Goal: Information Seeking & Learning: Find specific fact

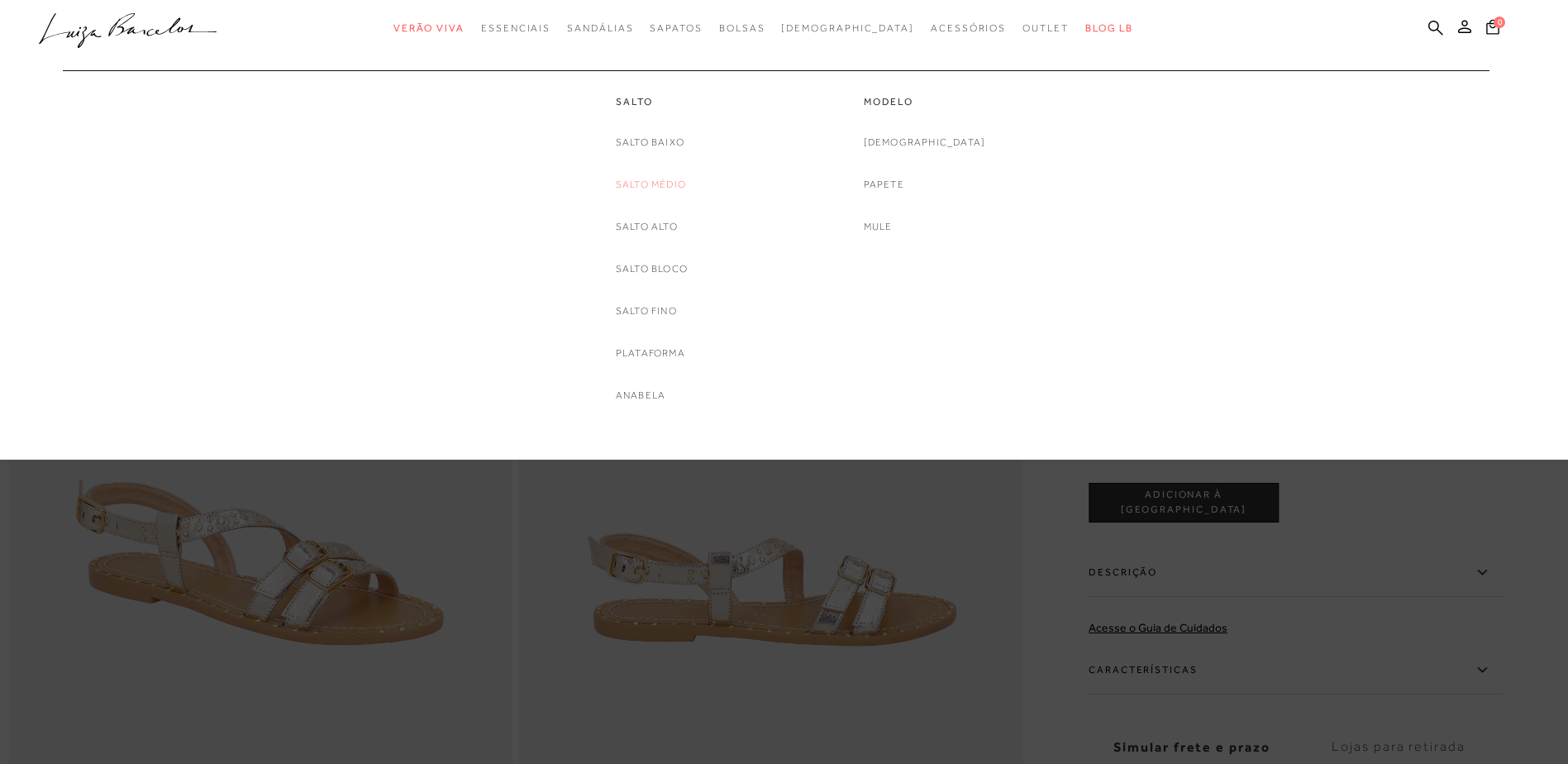
click at [636, 192] on link "Salto Médio" at bounding box center [652, 185] width 70 height 18
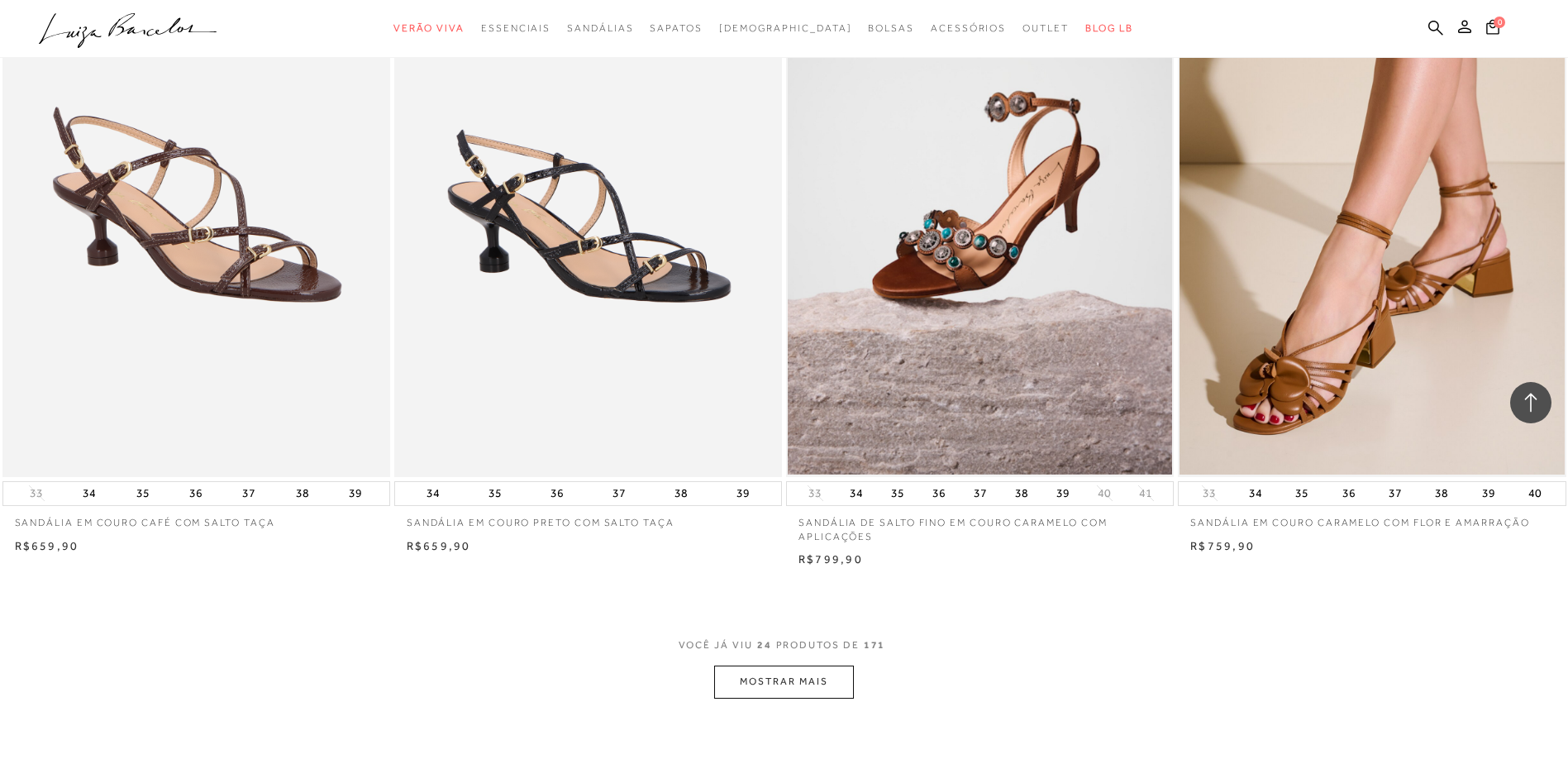
scroll to position [3657, 0]
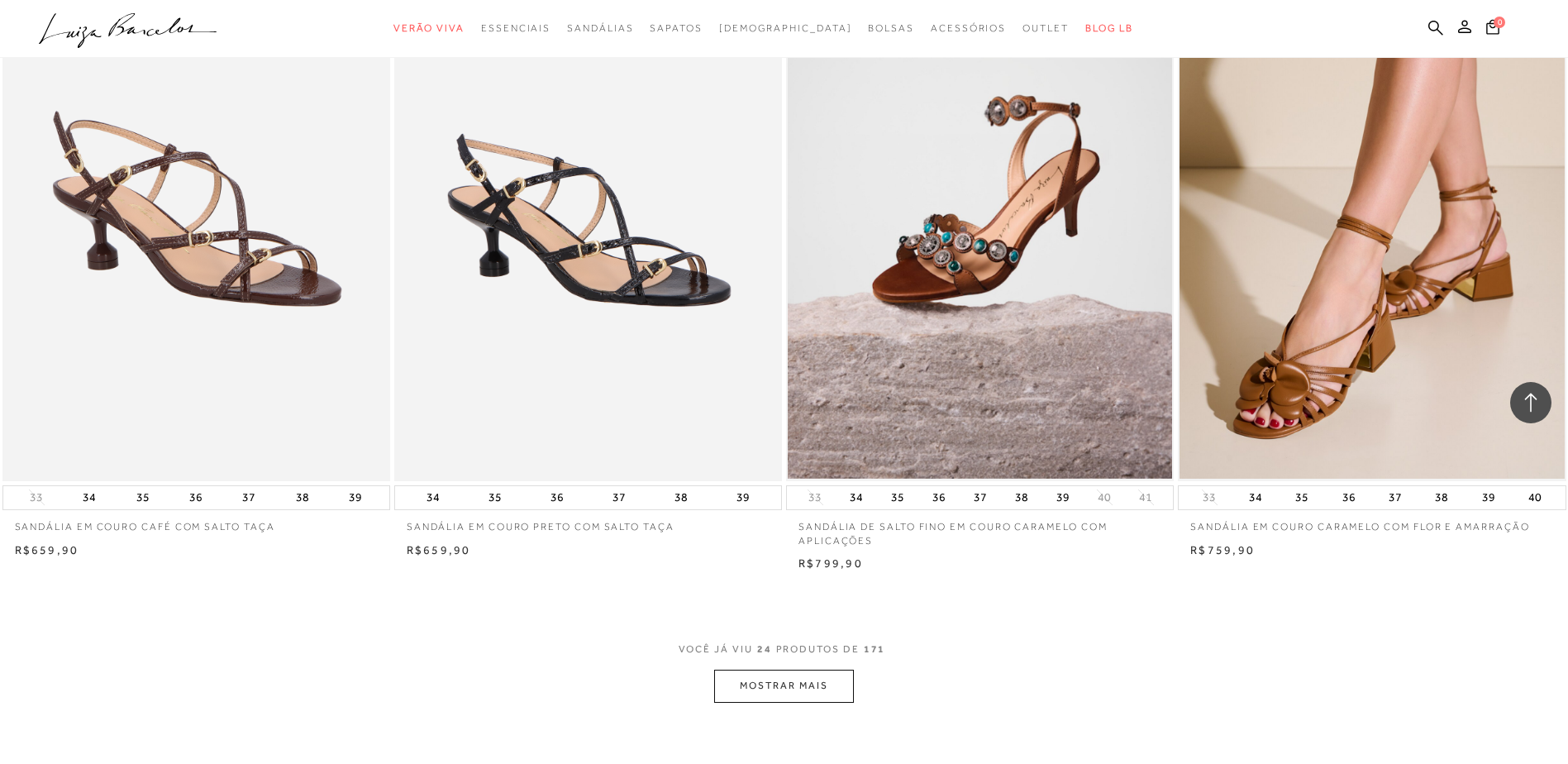
click at [731, 689] on button "MOSTRAR MAIS" at bounding box center [784, 686] width 139 height 32
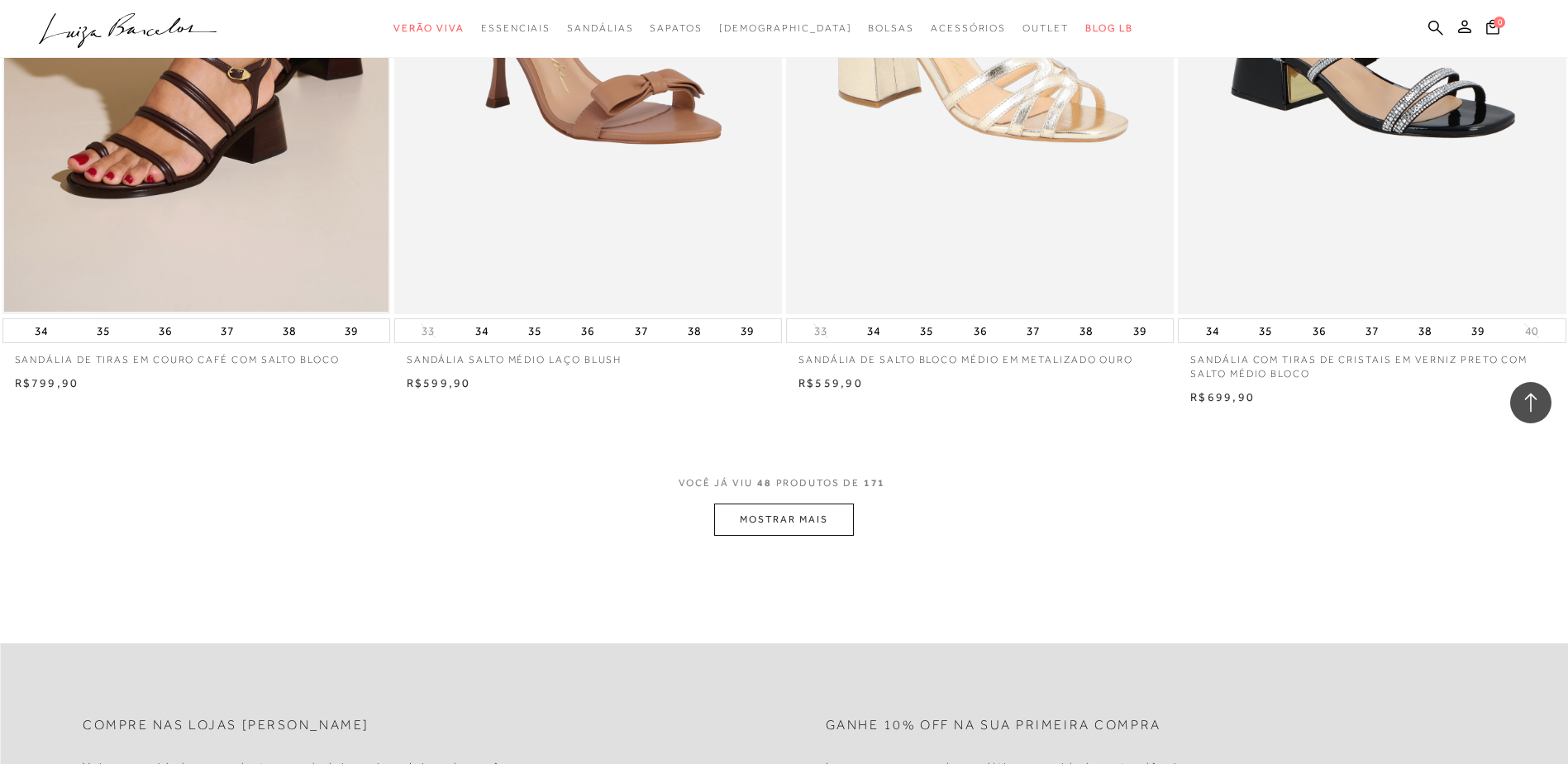
scroll to position [7957, 0]
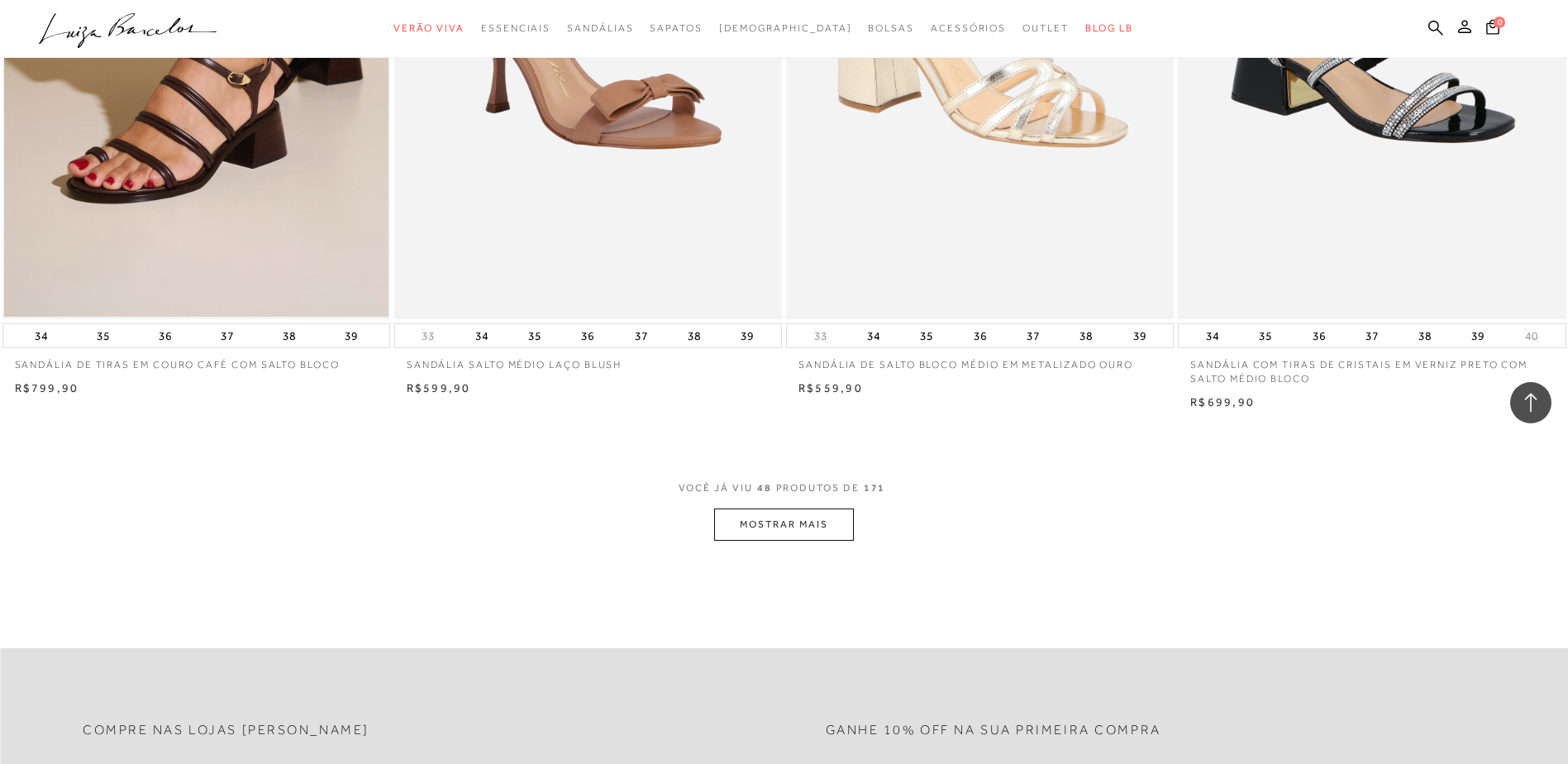
click at [800, 532] on button "MOSTRAR MAIS" at bounding box center [784, 524] width 139 height 32
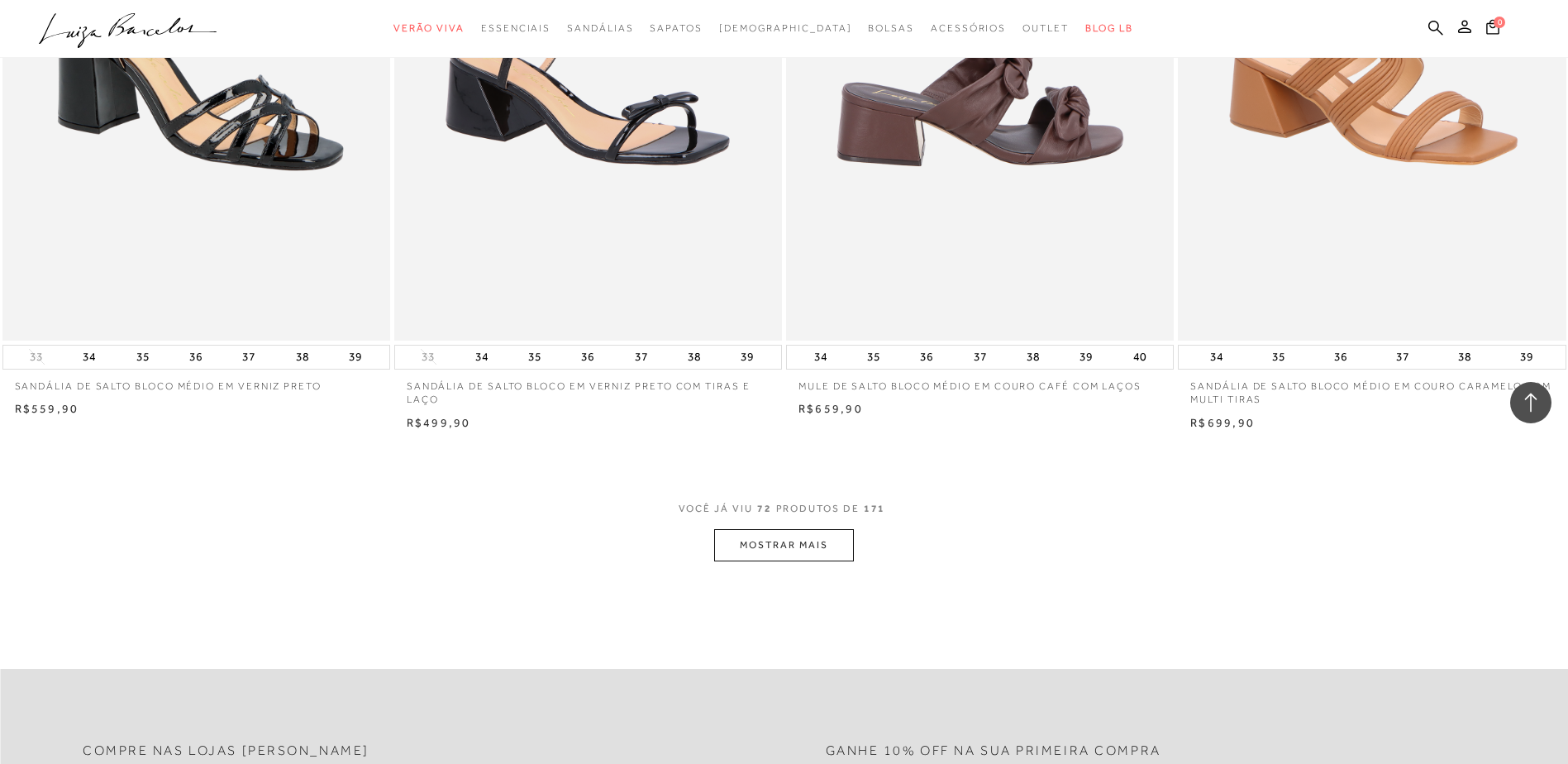
scroll to position [12175, 0]
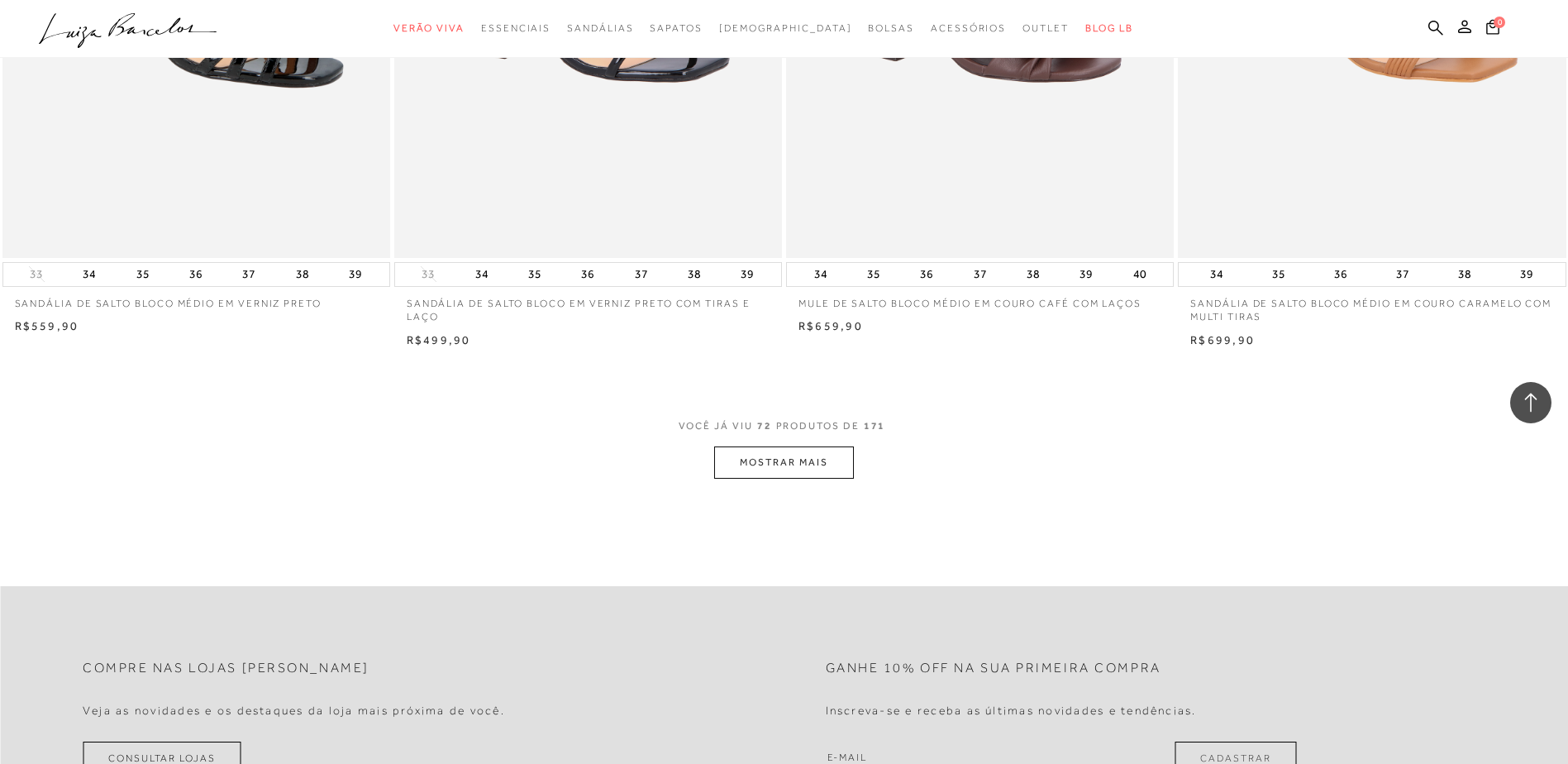
click at [784, 460] on button "MOSTRAR MAIS" at bounding box center [784, 462] width 139 height 32
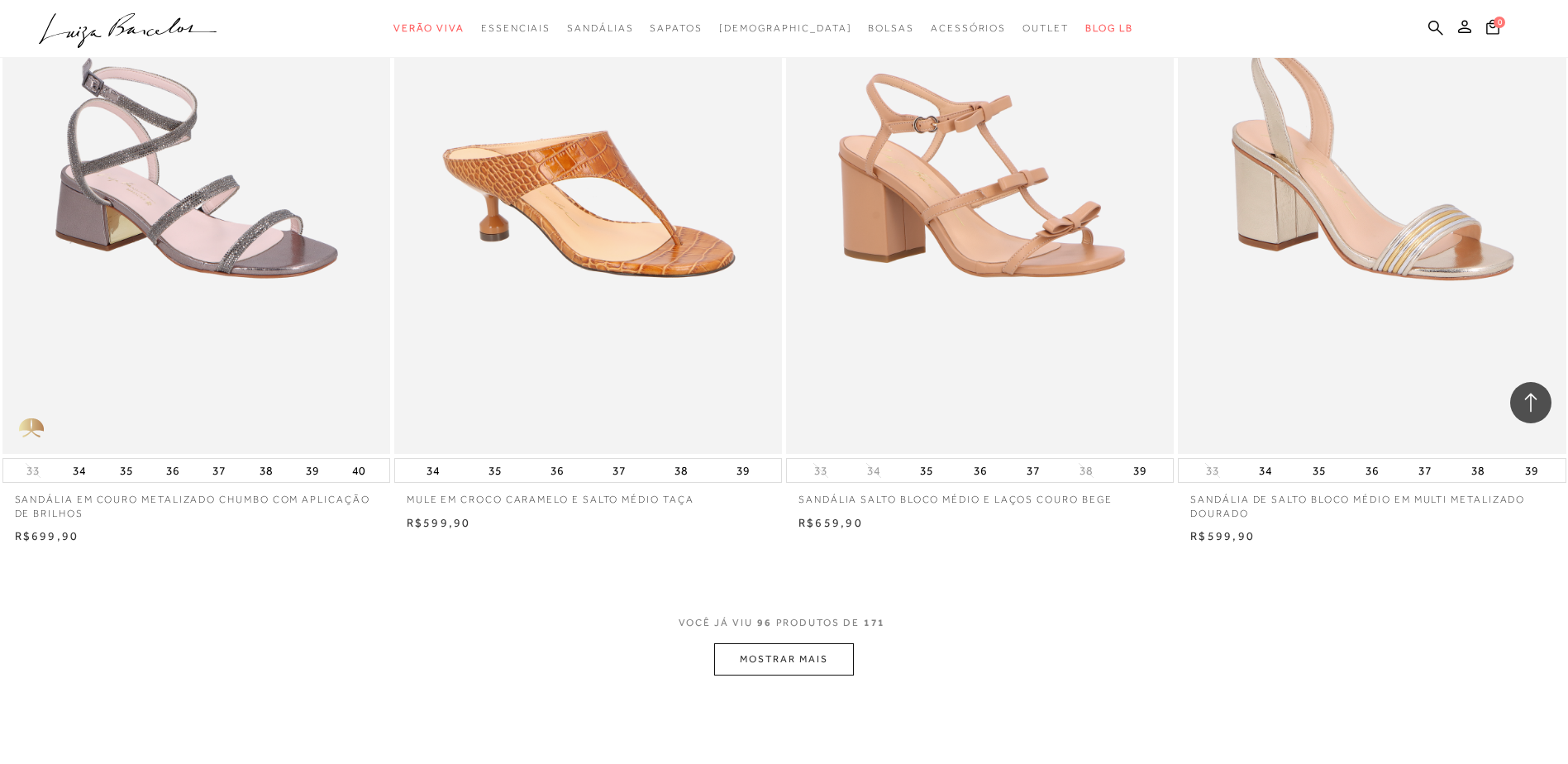
scroll to position [16392, 0]
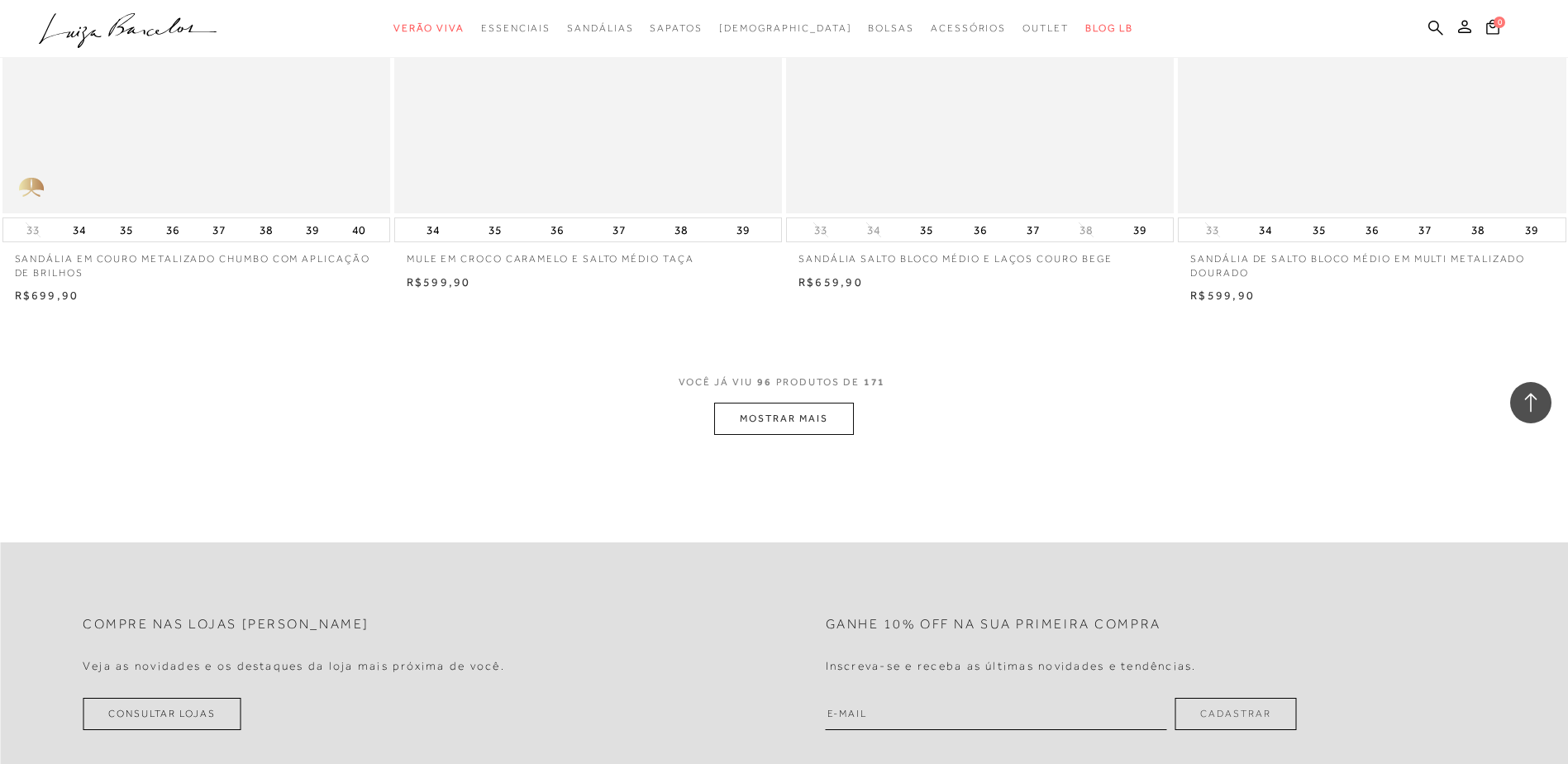
click at [840, 431] on button "MOSTRAR MAIS" at bounding box center [784, 418] width 139 height 32
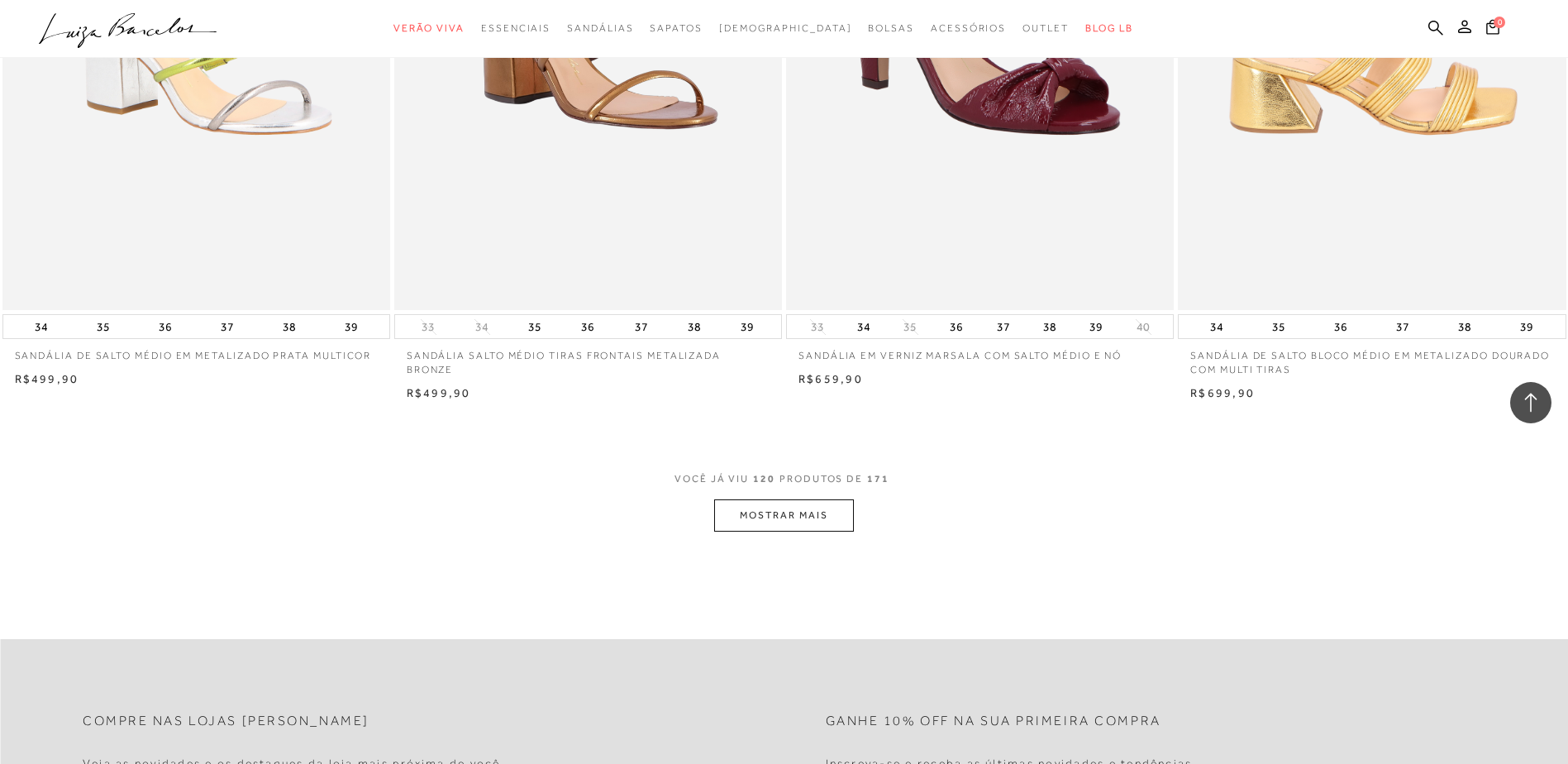
scroll to position [20443, 0]
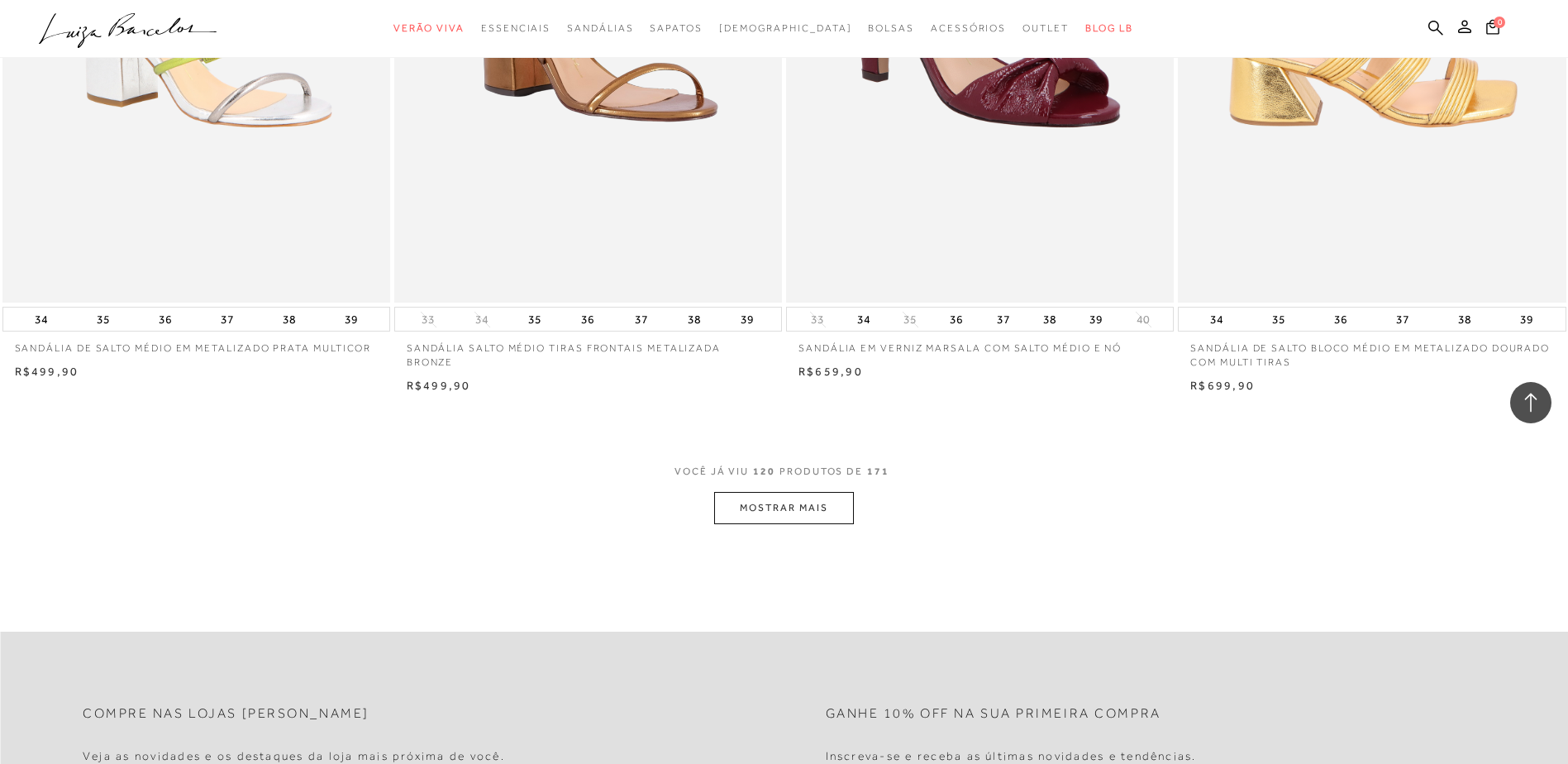
click at [793, 521] on button "MOSTRAR MAIS" at bounding box center [784, 508] width 139 height 32
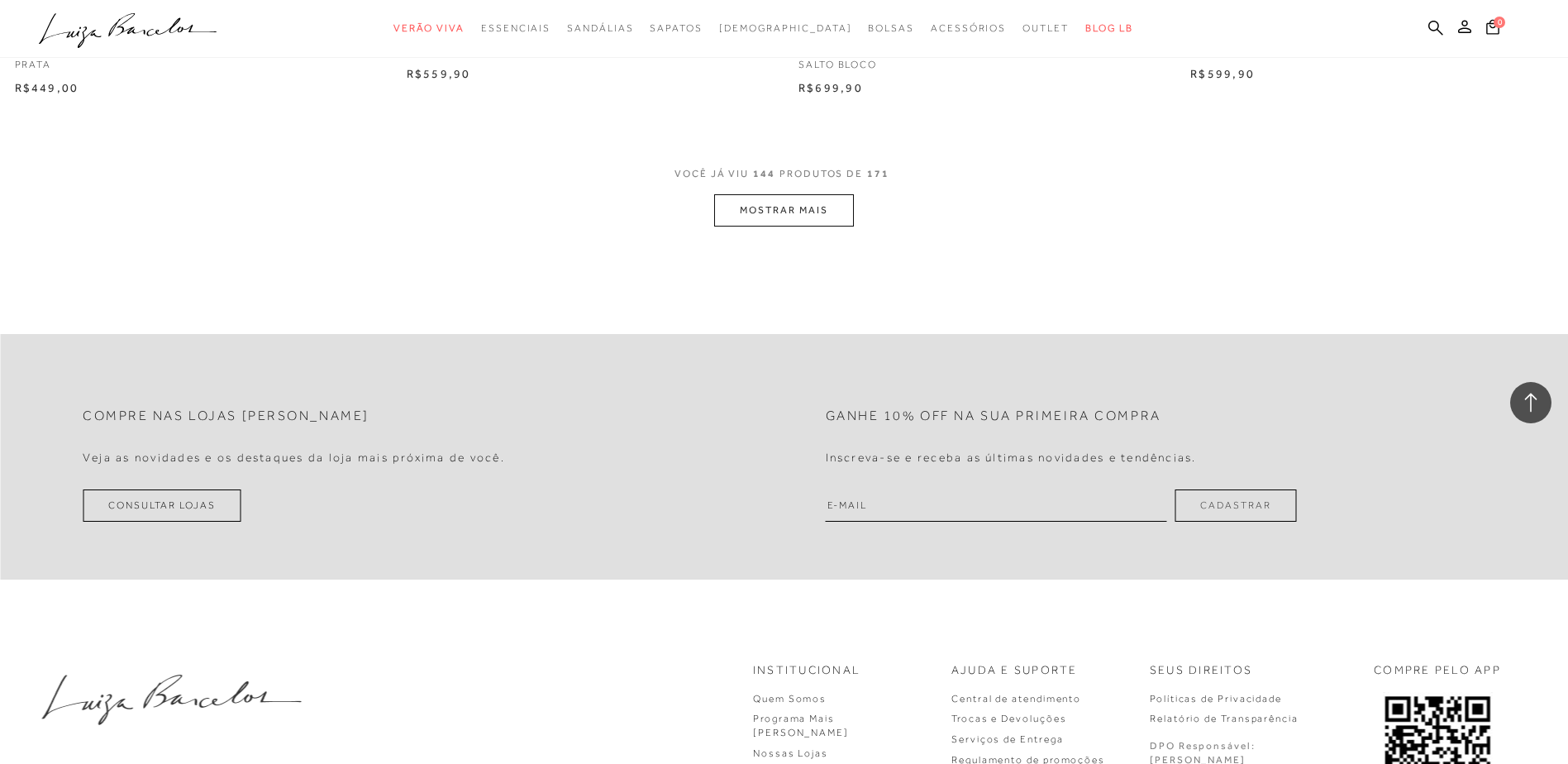
scroll to position [24909, 0]
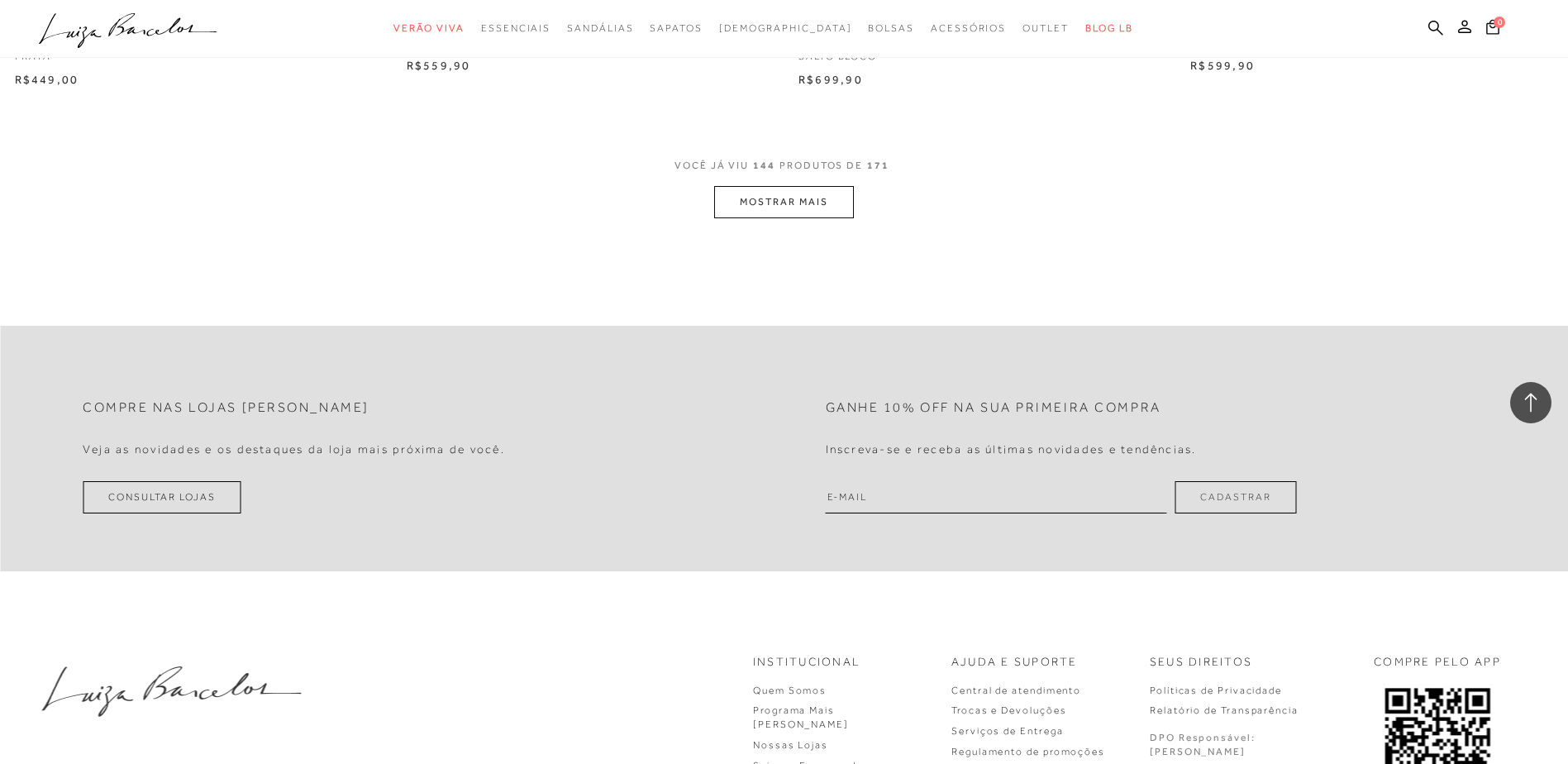
click at [781, 217] on button "MOSTRAR MAIS" at bounding box center [784, 202] width 139 height 32
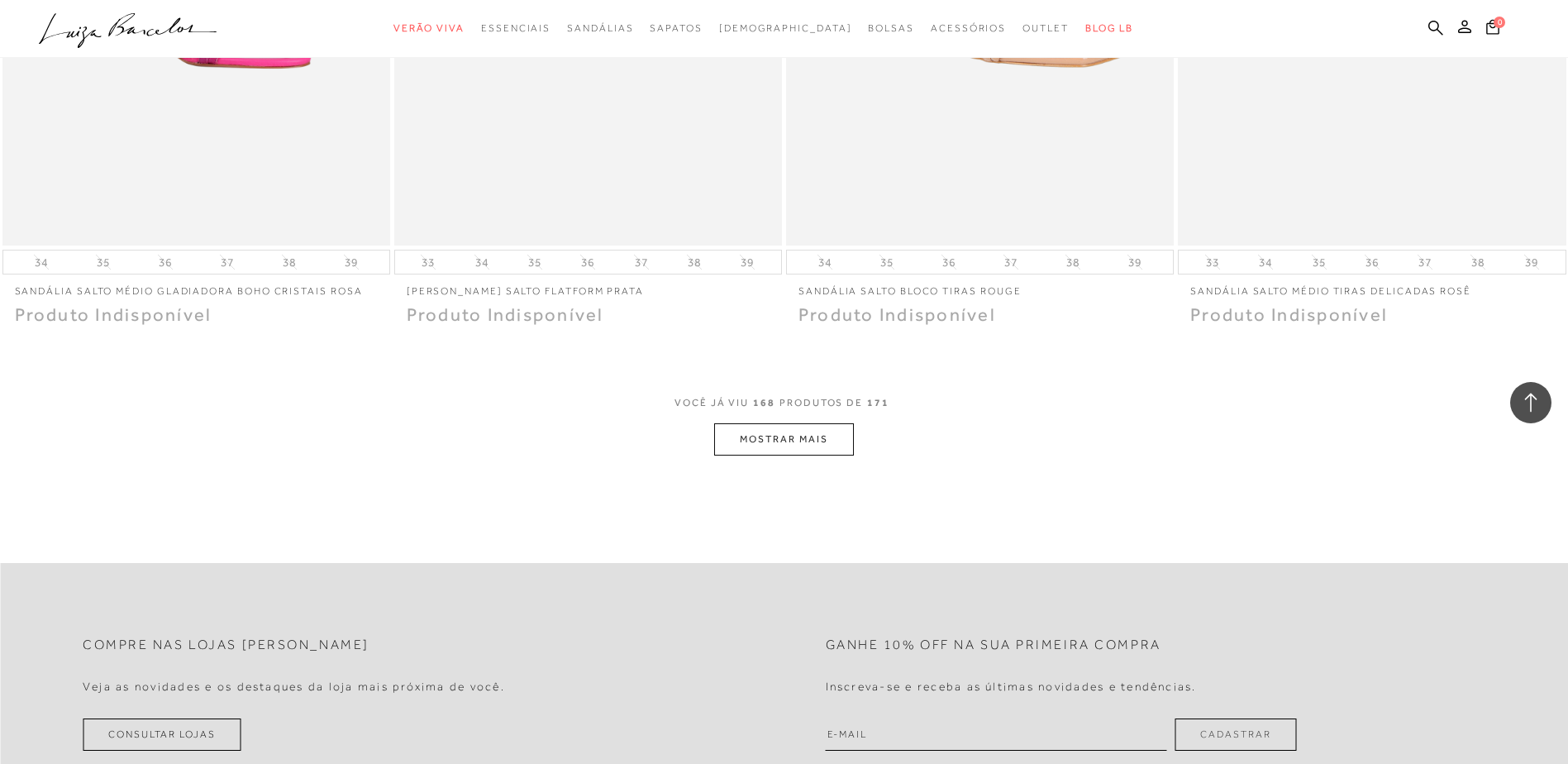
scroll to position [28961, 0]
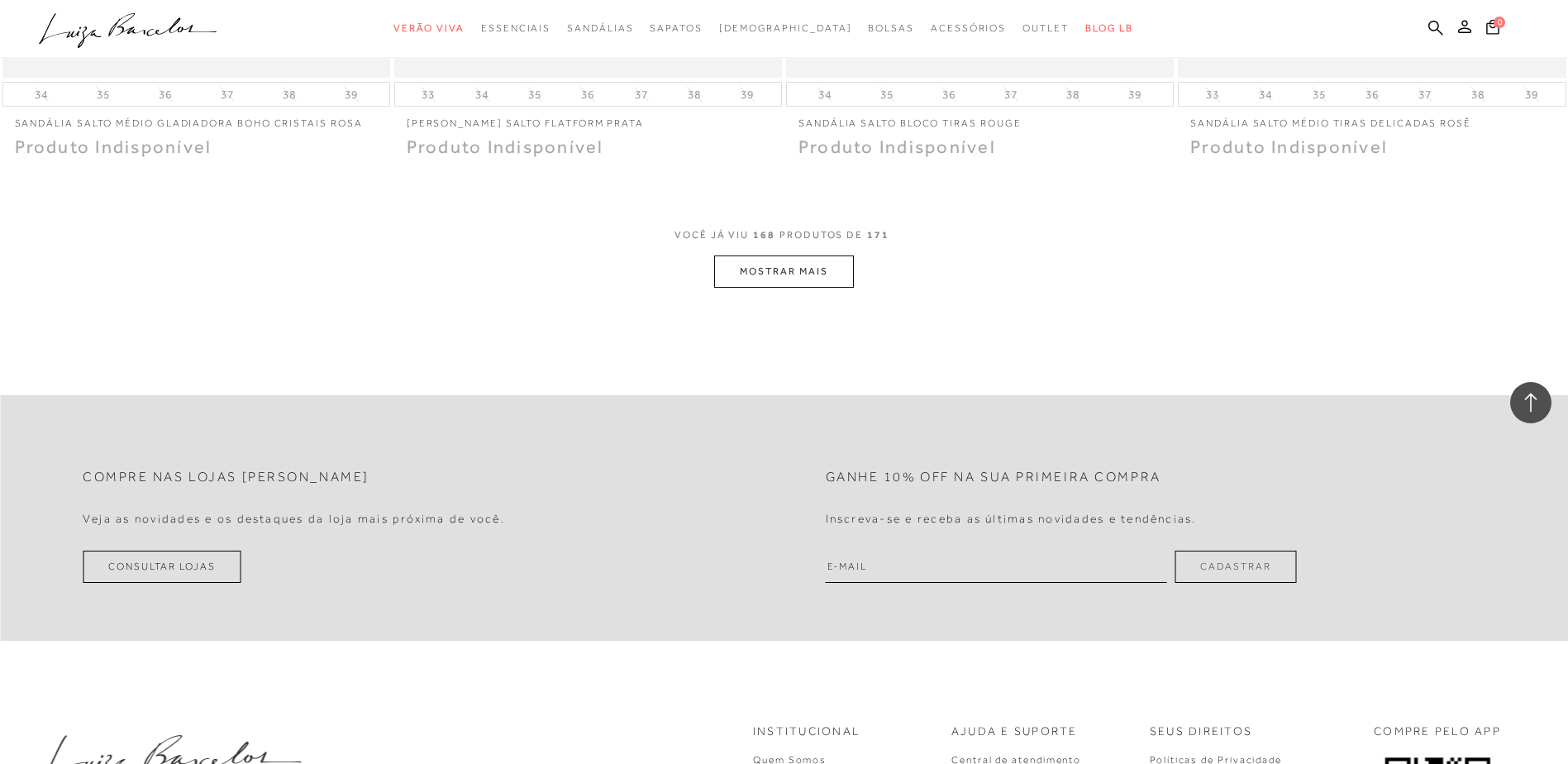
click at [785, 288] on button "MOSTRAR MAIS" at bounding box center [784, 272] width 139 height 32
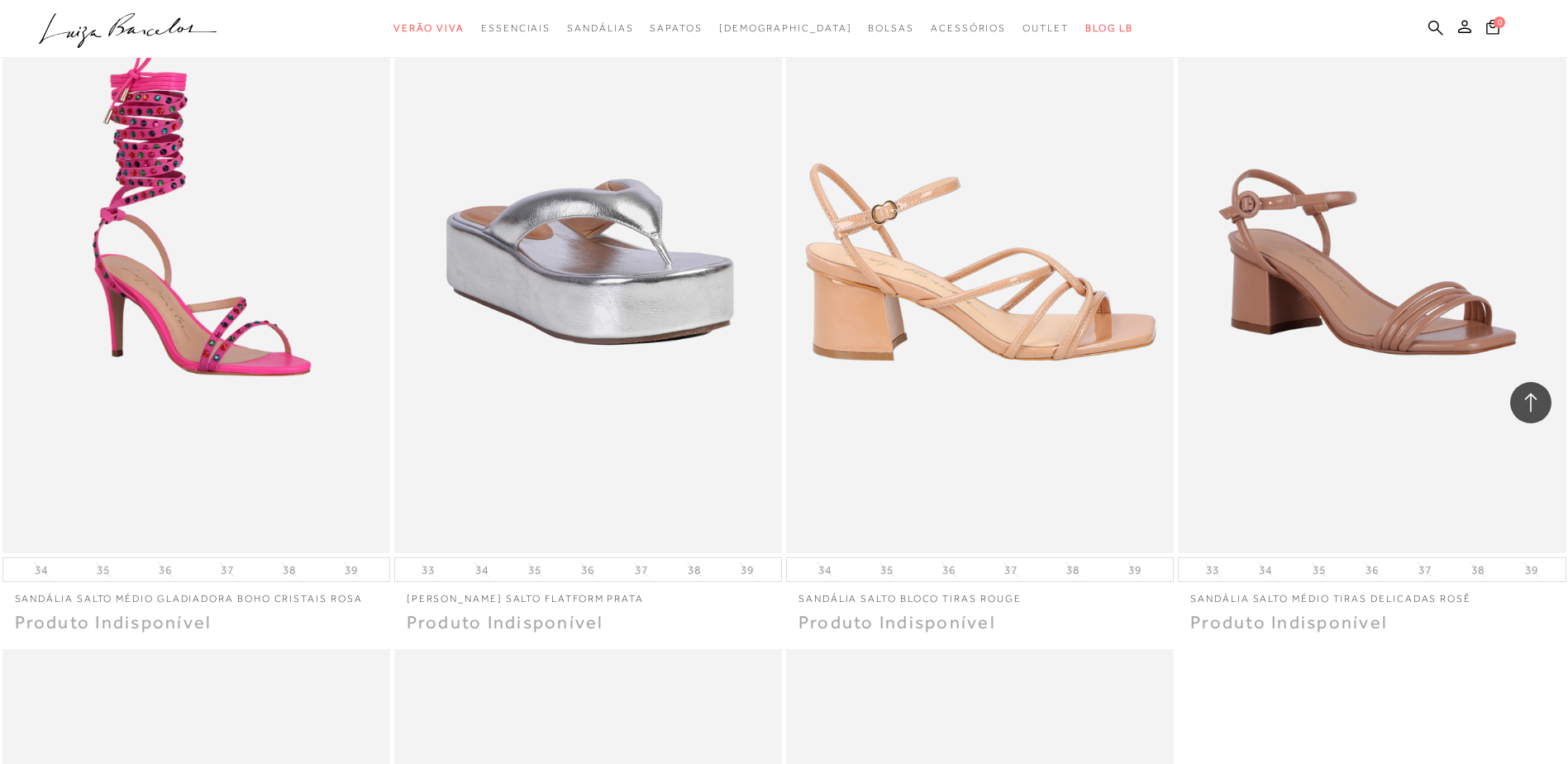
scroll to position [28464, 0]
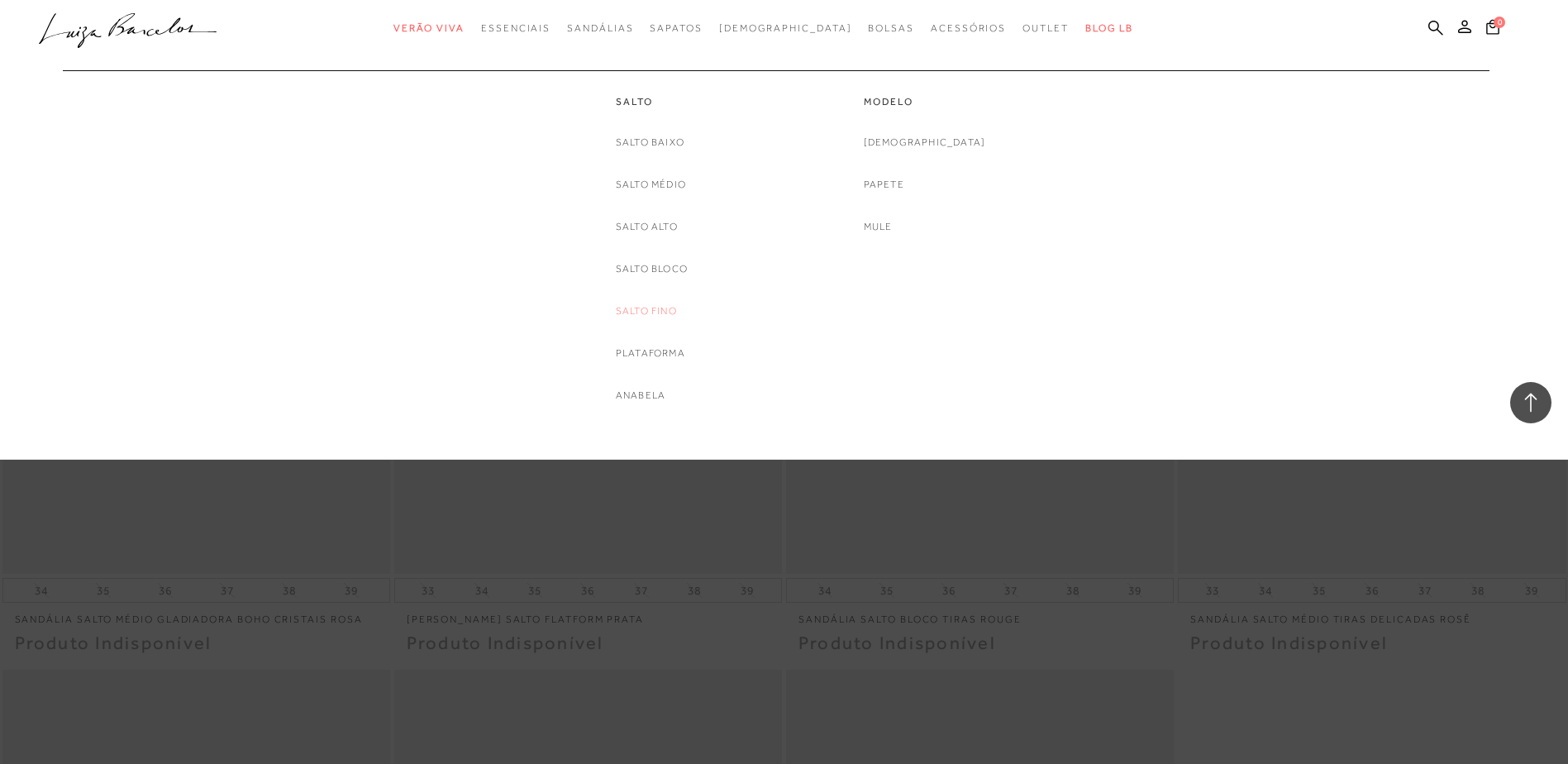
click at [663, 317] on link "Salto Fino" at bounding box center [646, 311] width 61 height 18
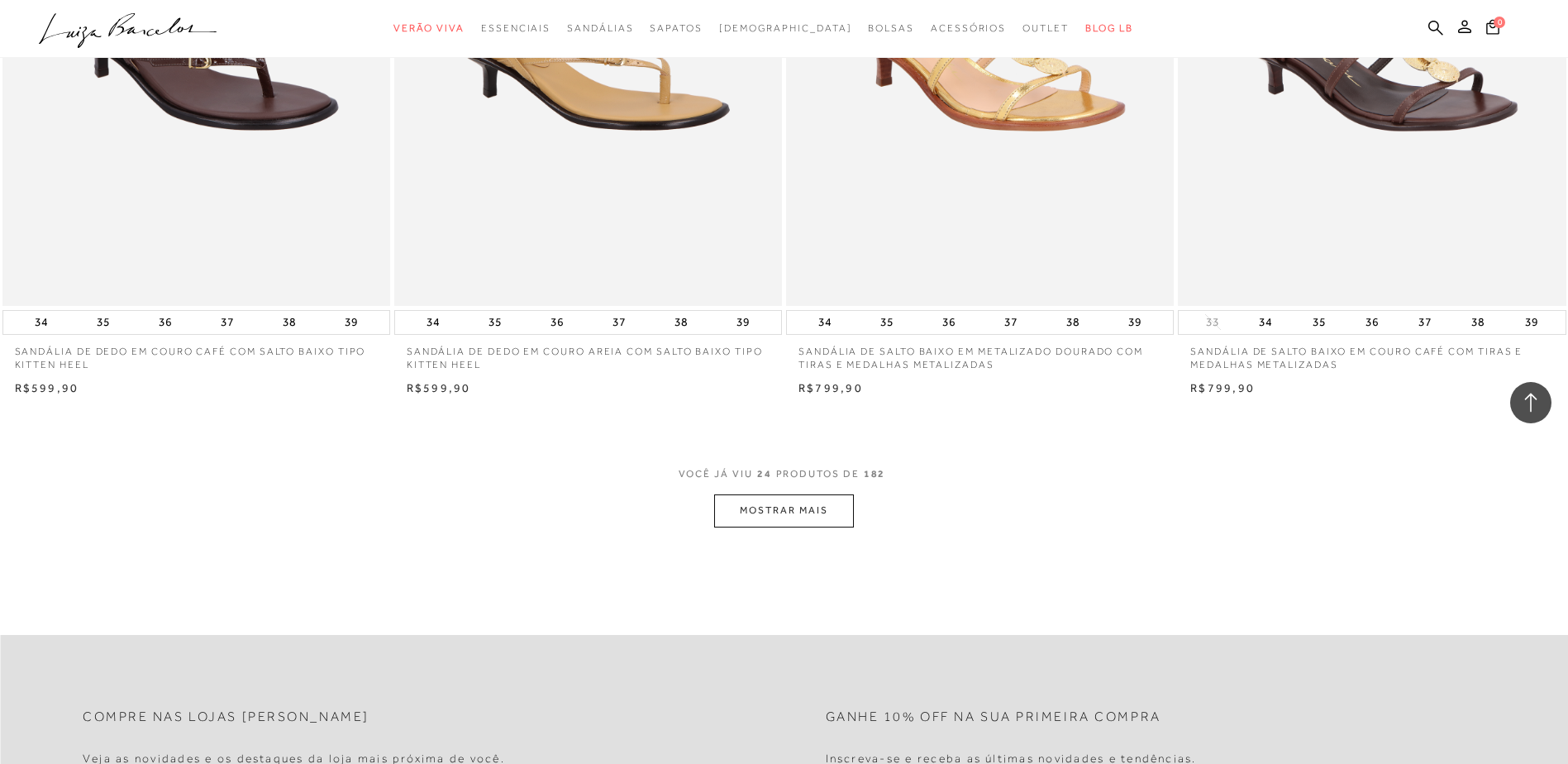
scroll to position [4051, 0]
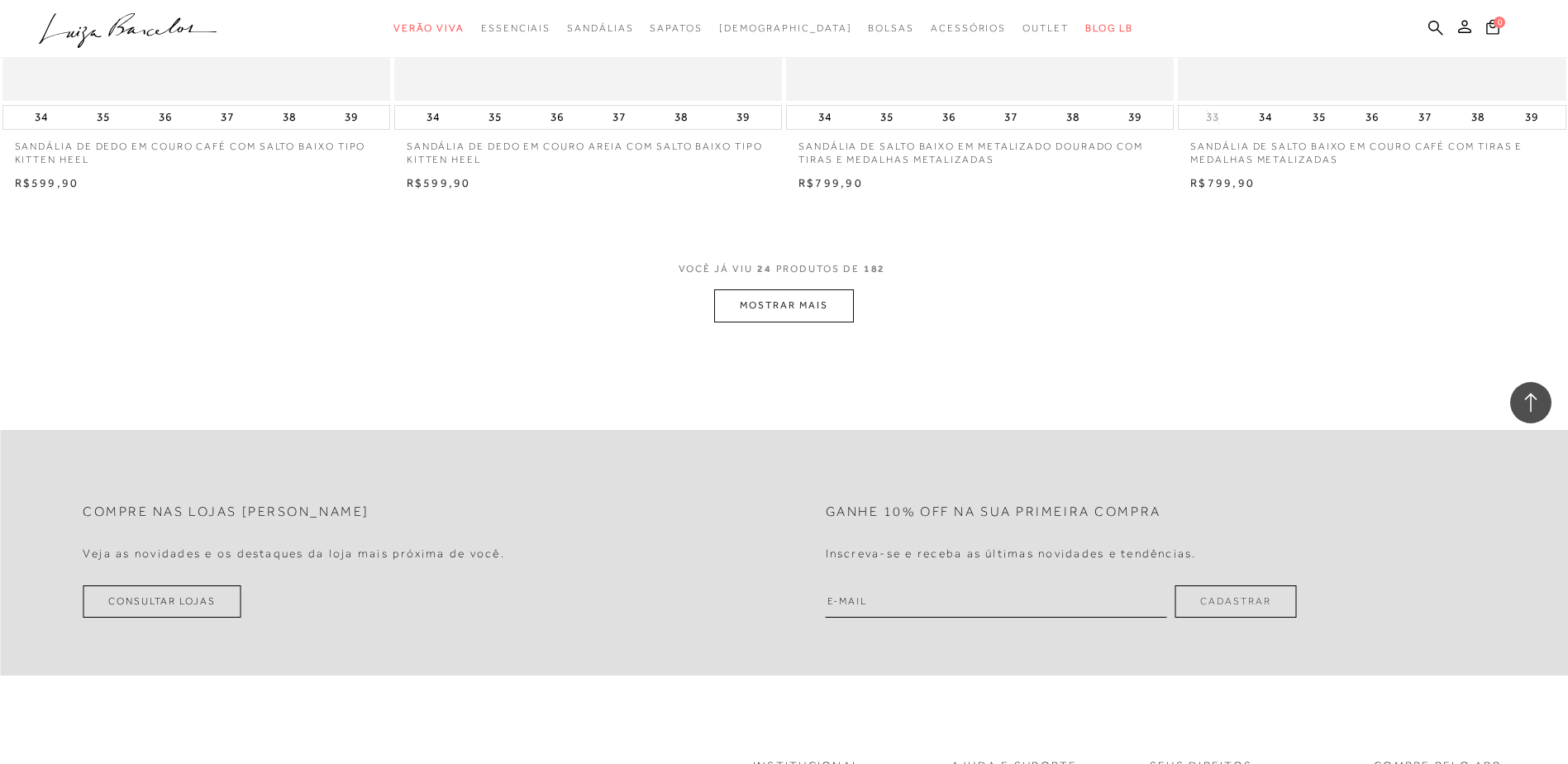
click at [765, 301] on button "MOSTRAR MAIS" at bounding box center [784, 305] width 139 height 32
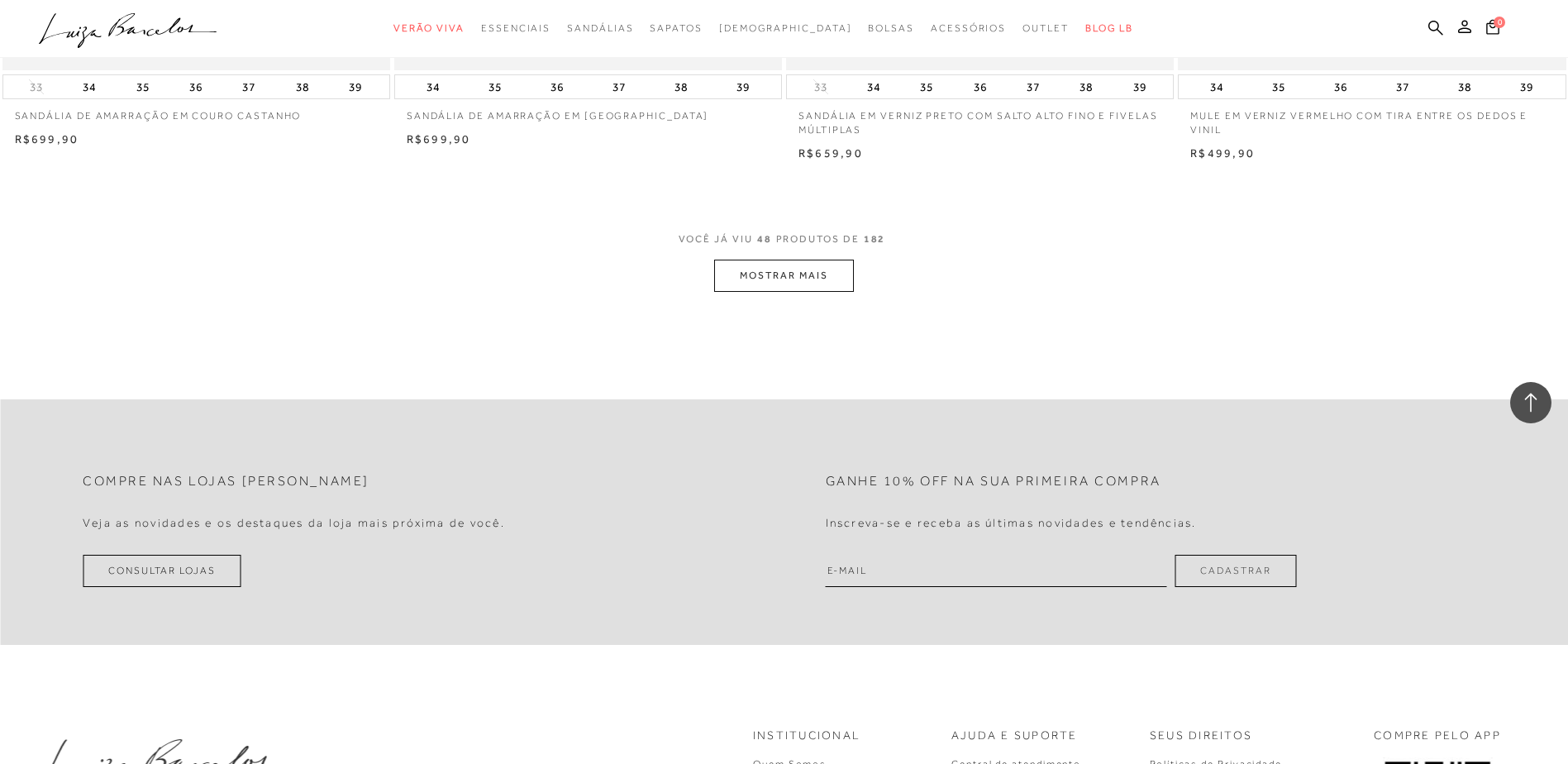
scroll to position [8269, 0]
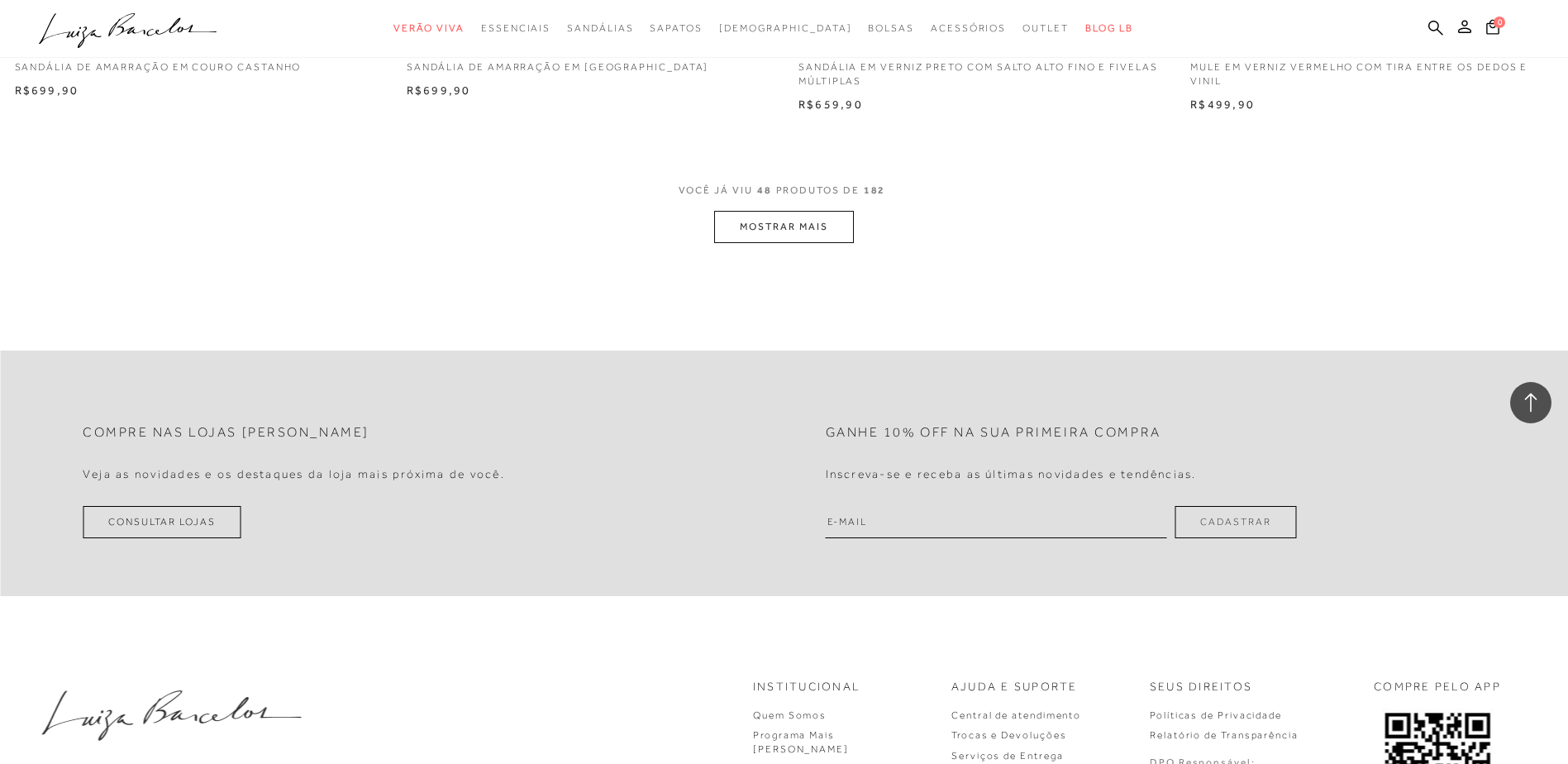
click at [791, 212] on button "MOSTRAR MAIS" at bounding box center [784, 226] width 139 height 32
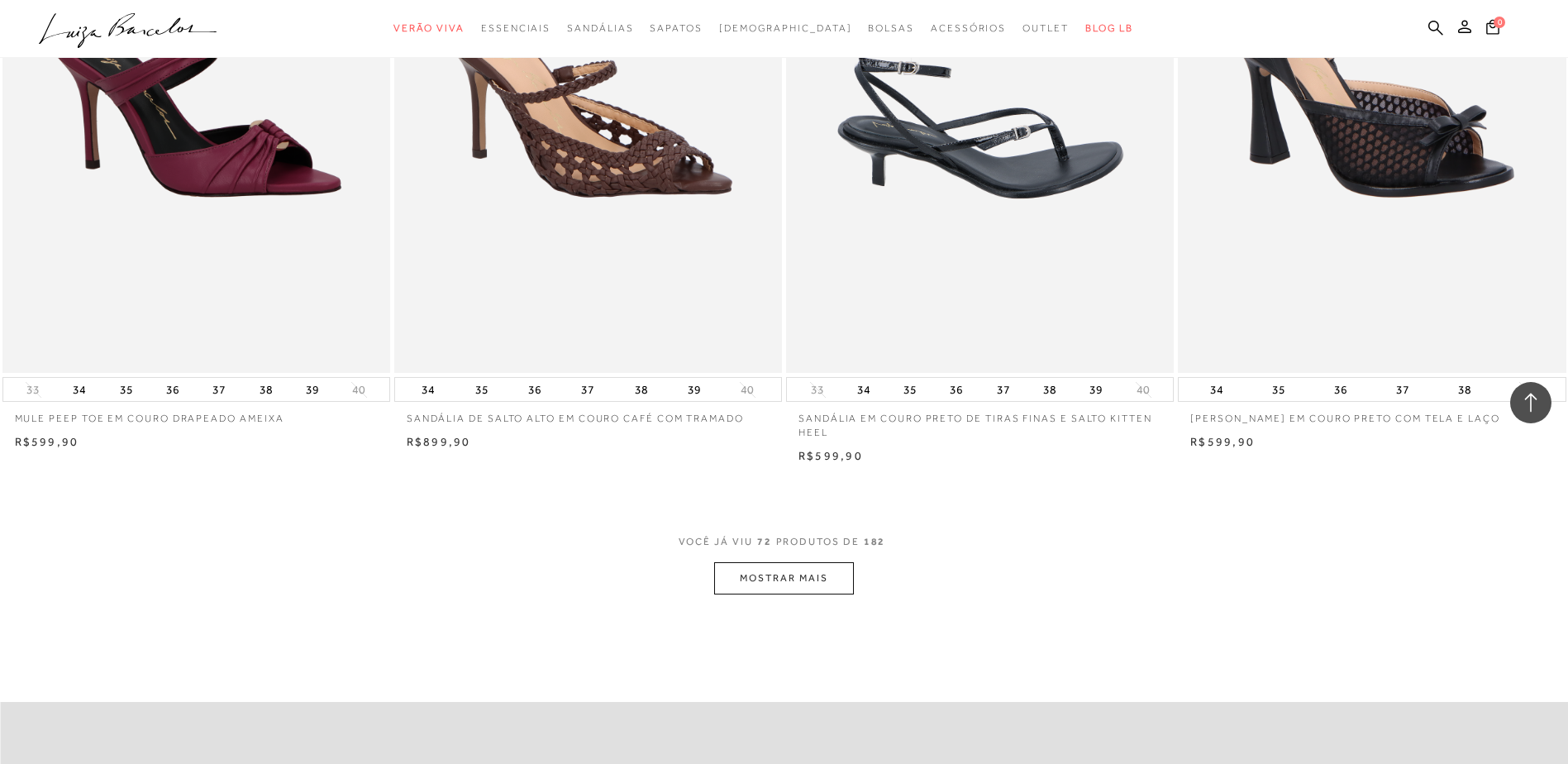
scroll to position [12155, 0]
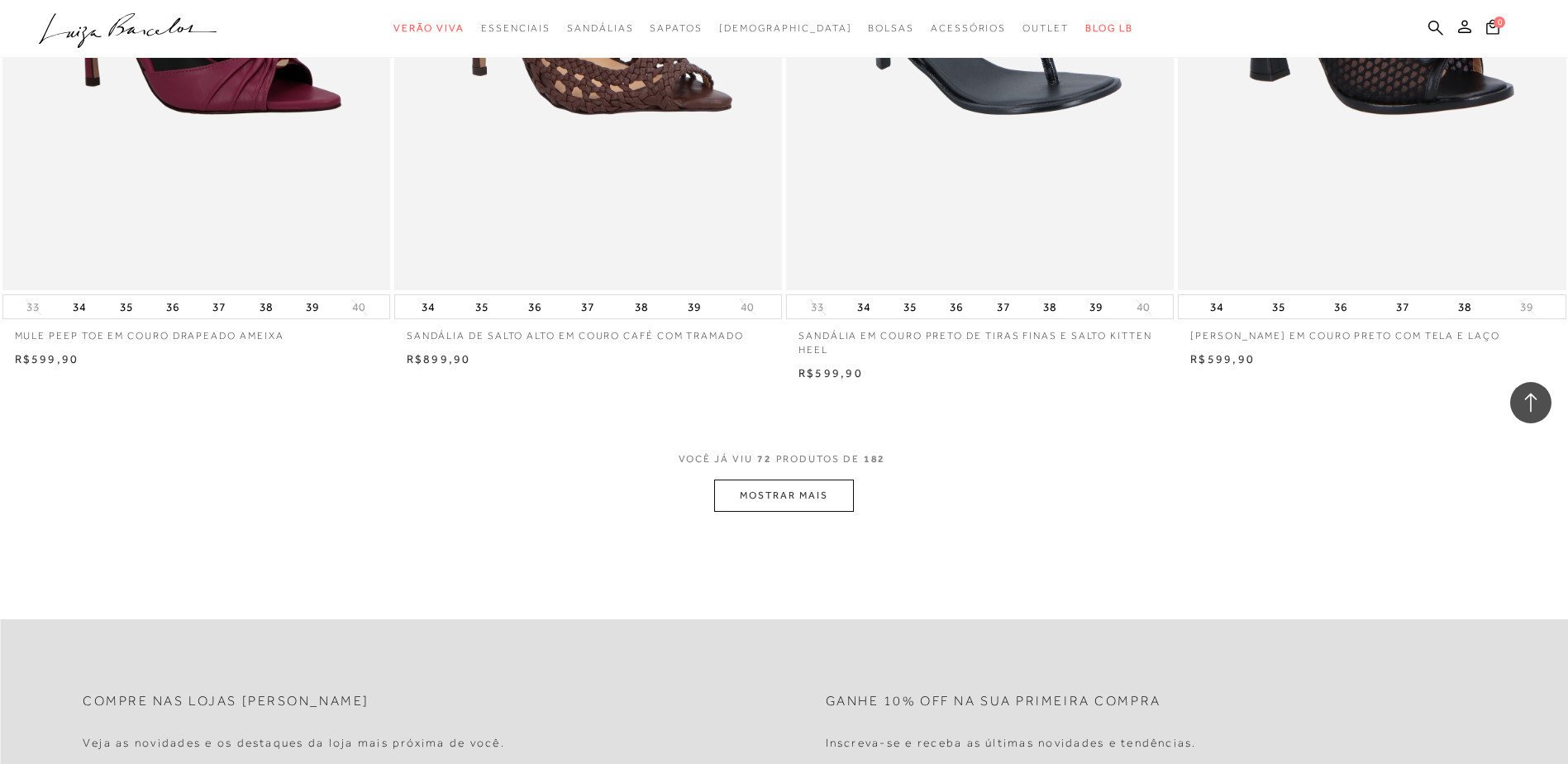
click at [817, 478] on span "VOCÊ JÁ VIU 72 PRODUTOS DE 182" at bounding box center [785, 464] width 211 height 29
click at [817, 496] on button "MOSTRAR MAIS" at bounding box center [784, 496] width 139 height 32
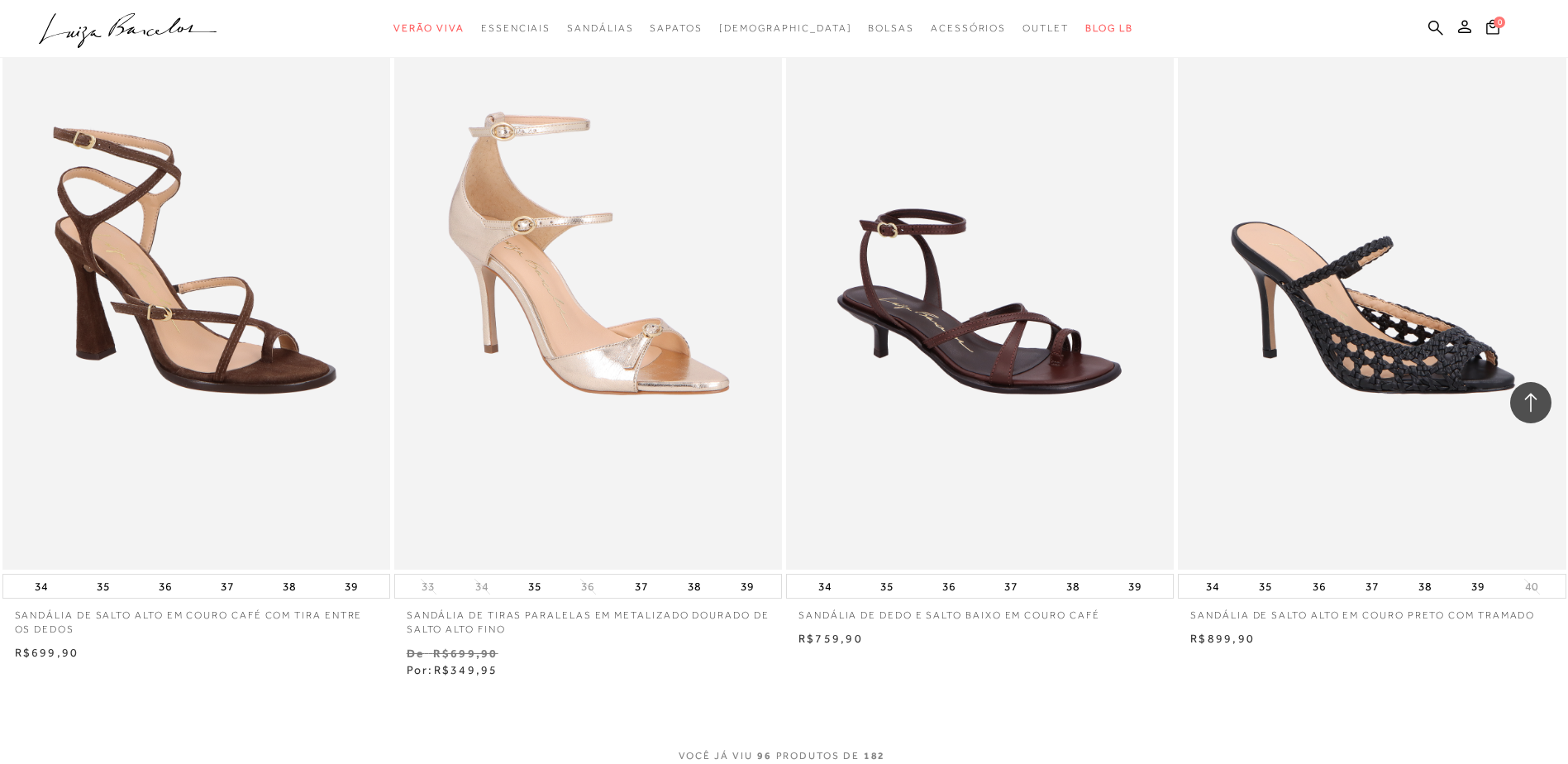
scroll to position [16373, 0]
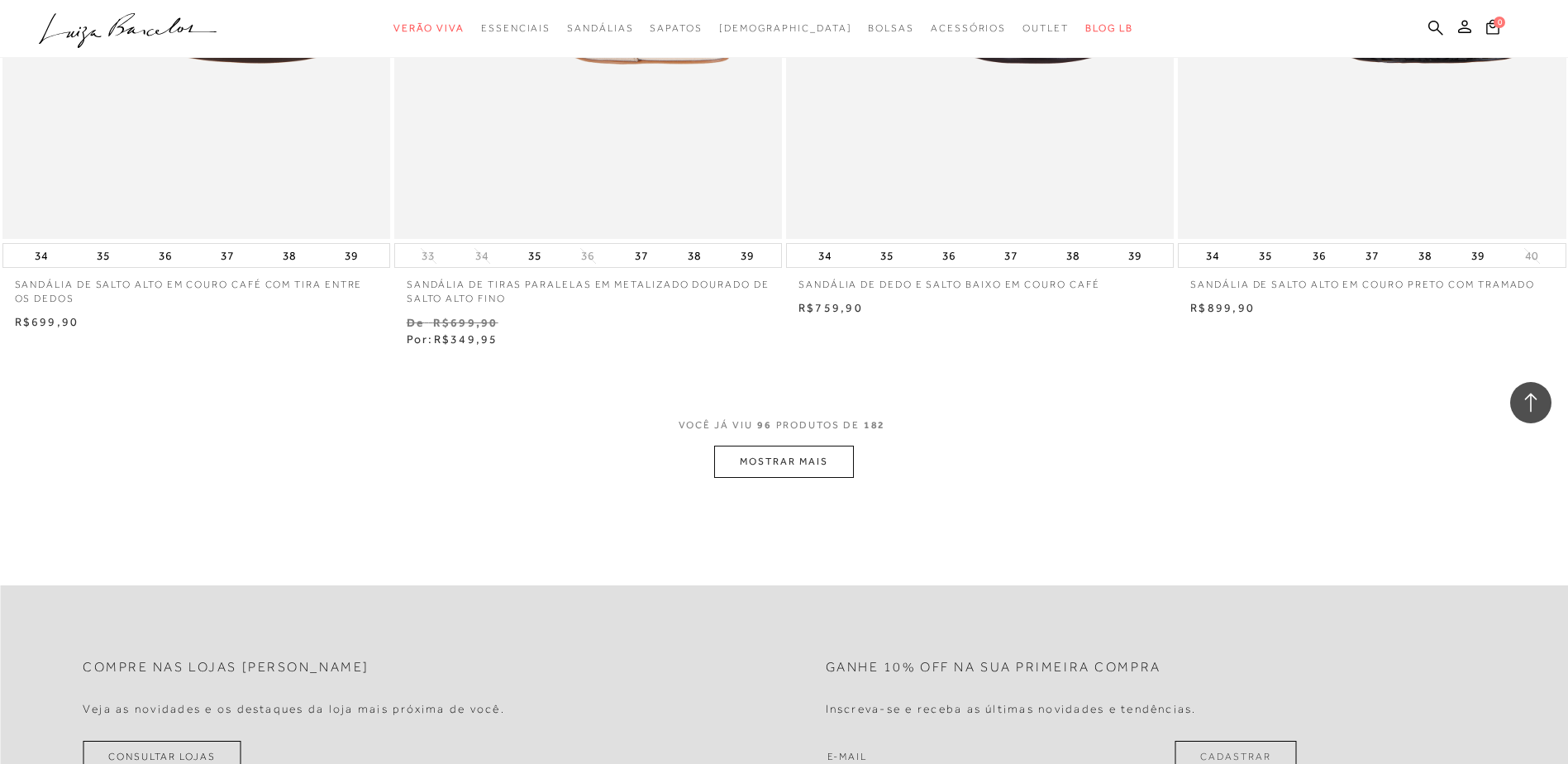
click at [814, 475] on button "MOSTRAR MAIS" at bounding box center [784, 461] width 139 height 32
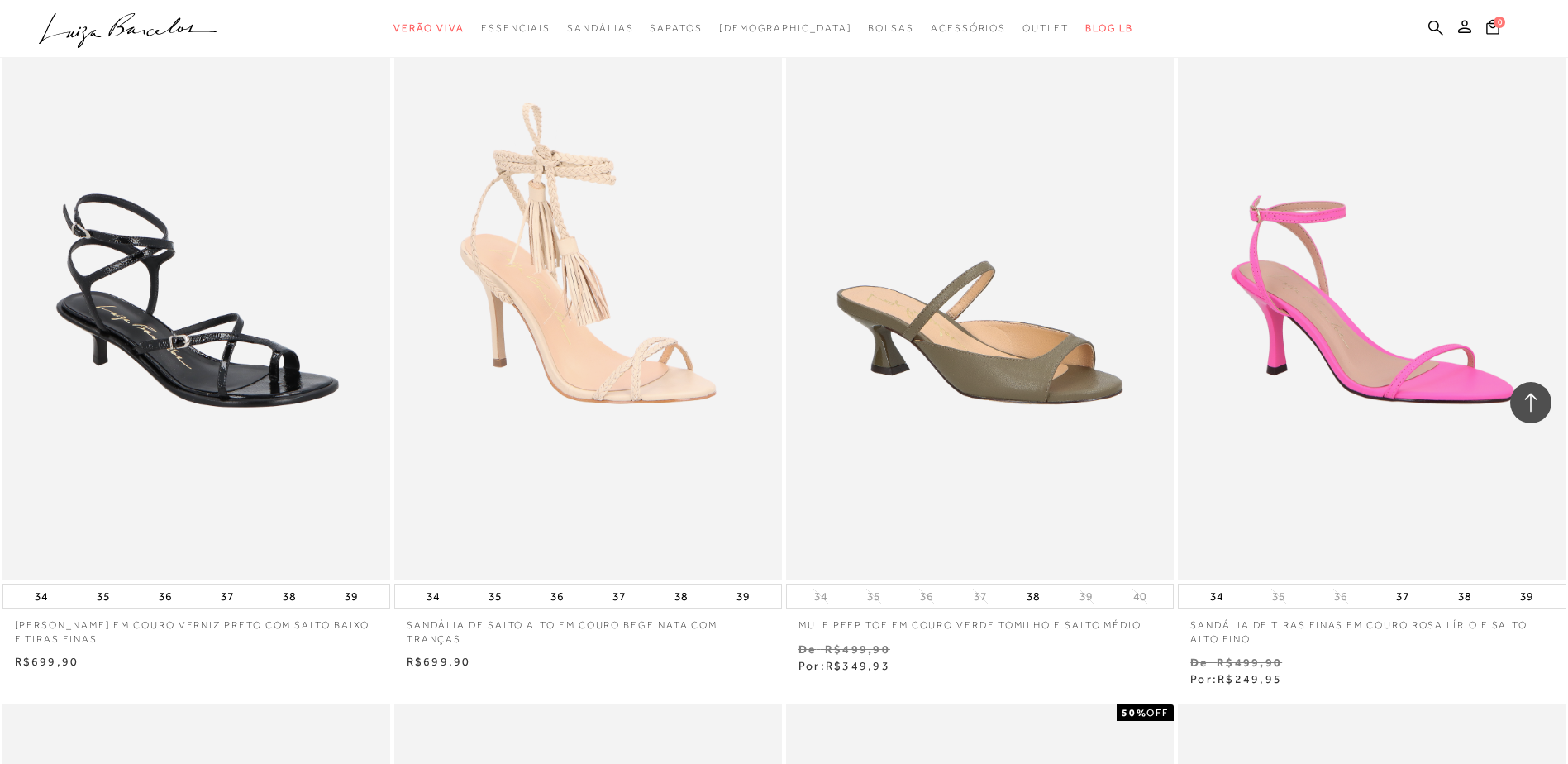
scroll to position [19515, 0]
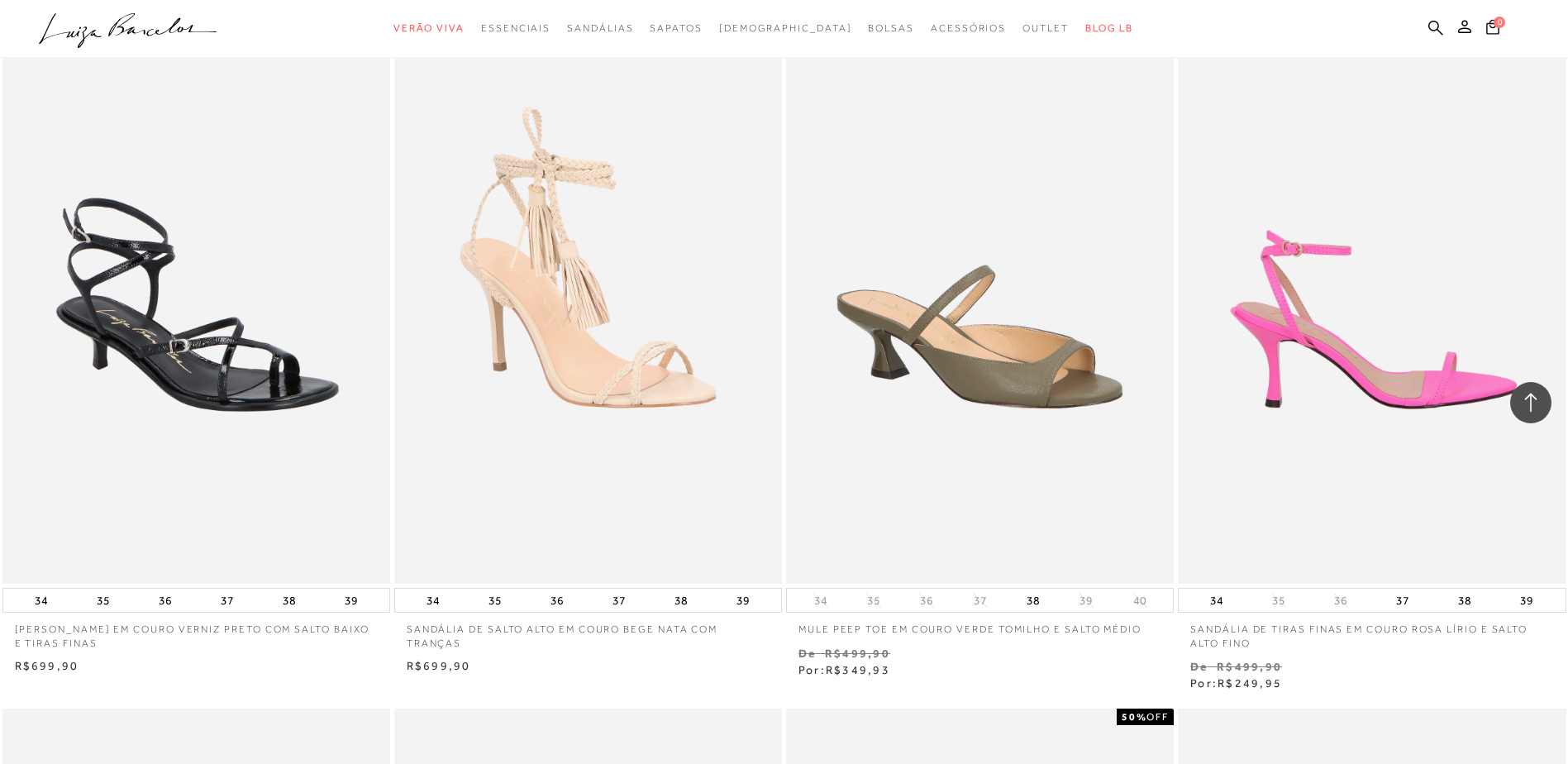
click at [1358, 421] on img at bounding box center [1373, 293] width 386 height 582
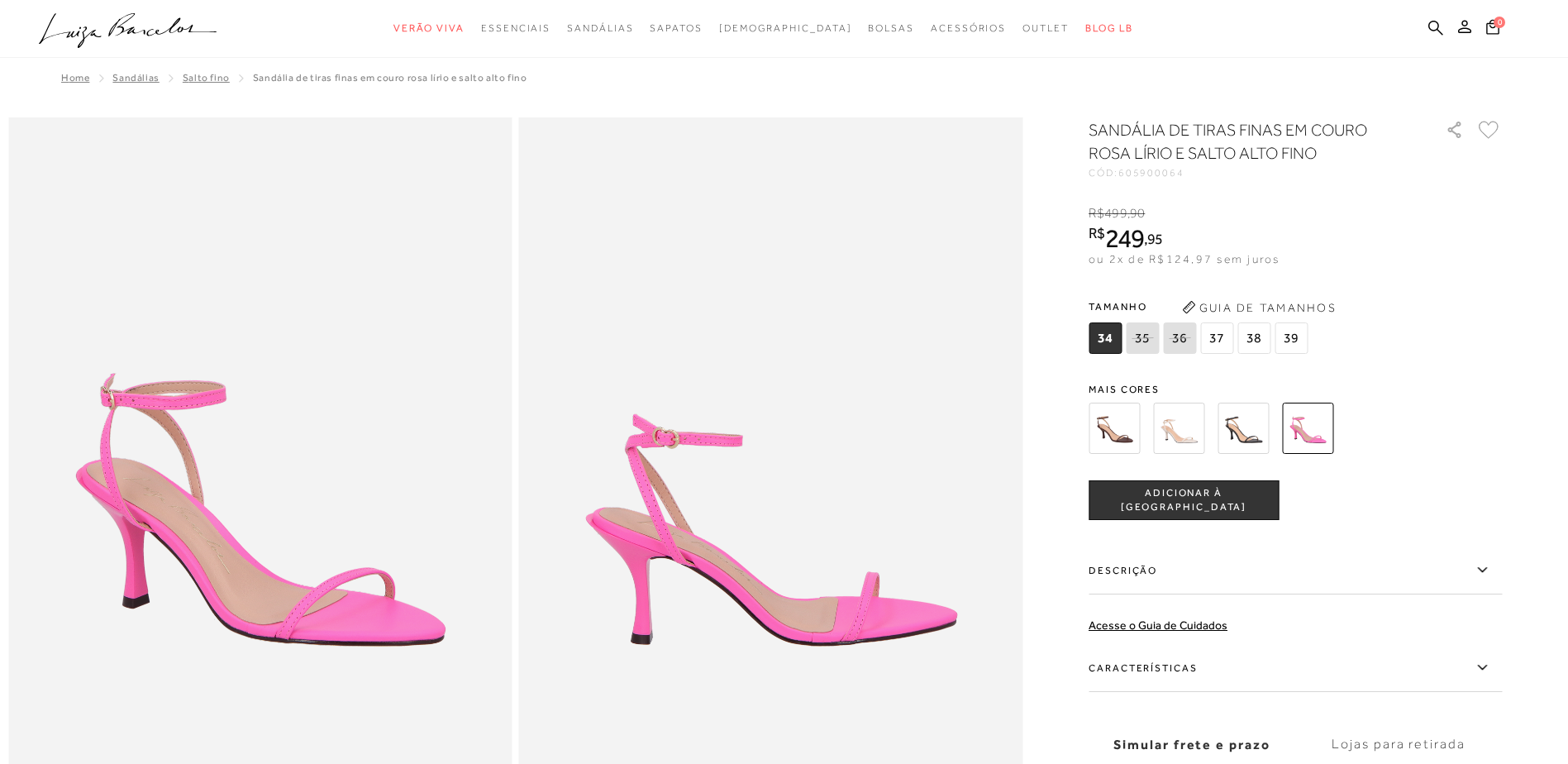
click at [1254, 436] on img at bounding box center [1243, 428] width 51 height 51
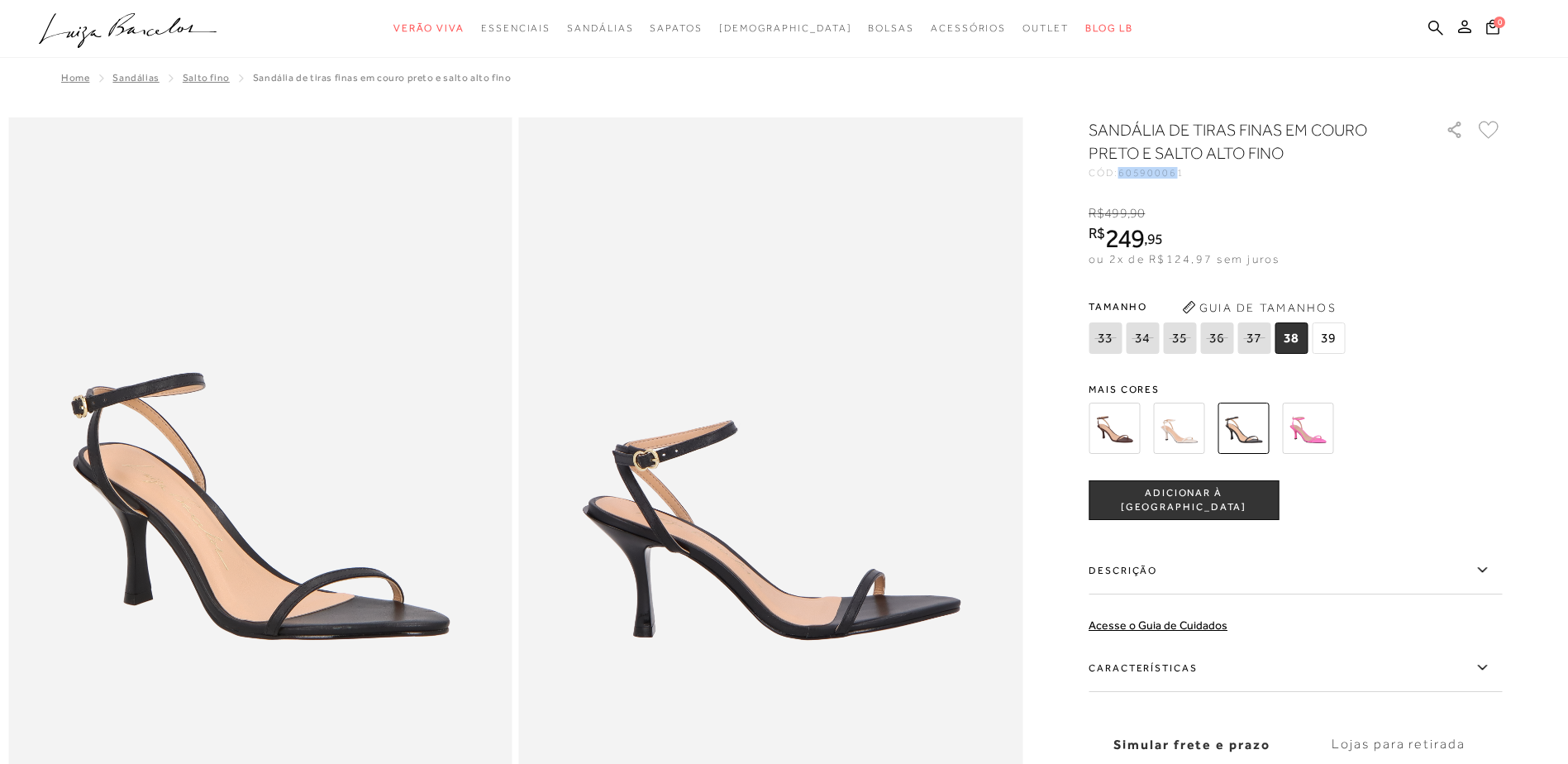
drag, startPoint x: 1129, startPoint y: 172, endPoint x: 1181, endPoint y: 171, distance: 52.0
click at [1181, 171] on span "605900061" at bounding box center [1151, 173] width 66 height 12
copy span "60590006"
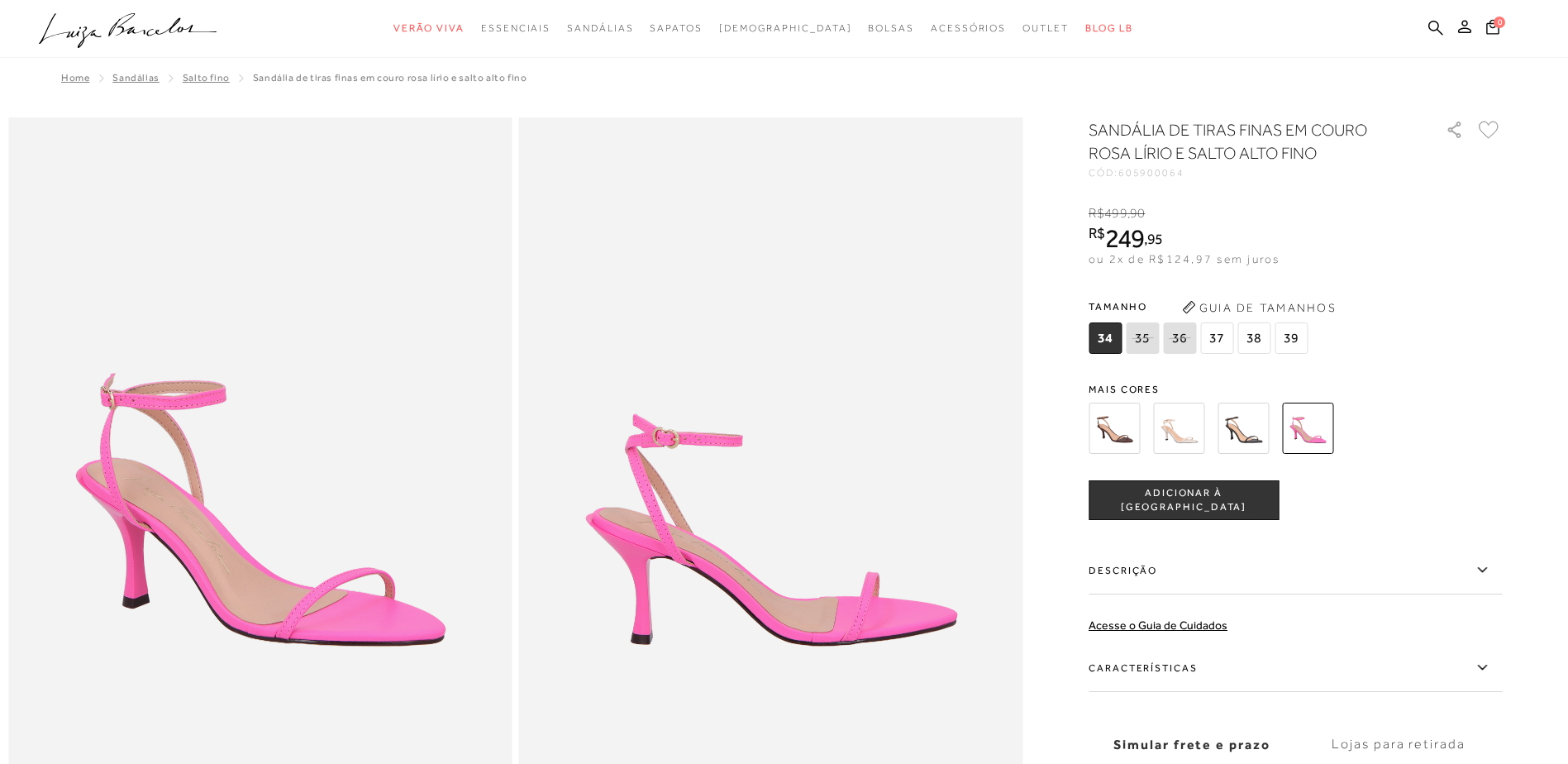
click at [1116, 434] on img at bounding box center [1114, 428] width 51 height 51
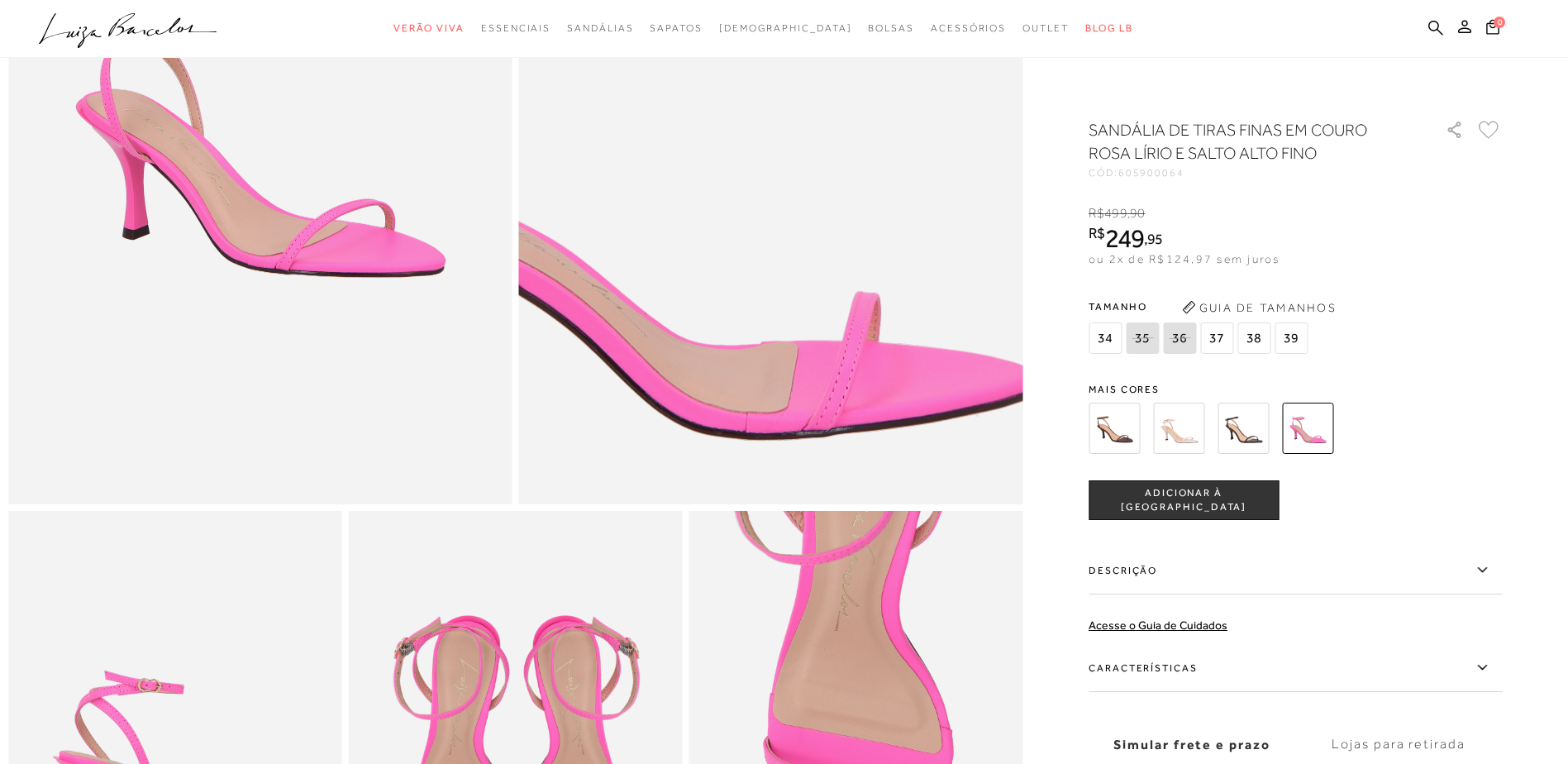
scroll to position [413, 0]
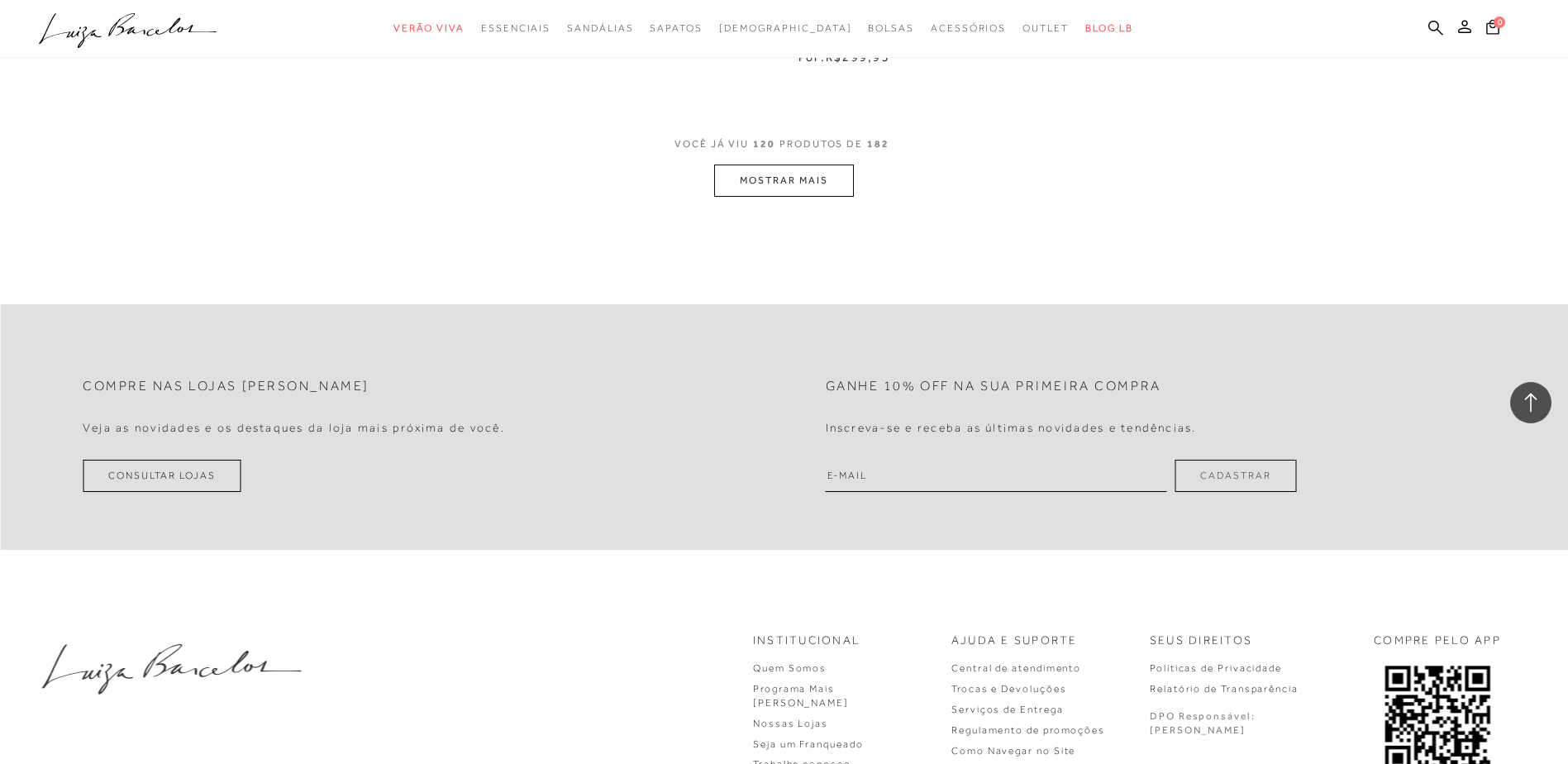
scroll to position [20590, 0]
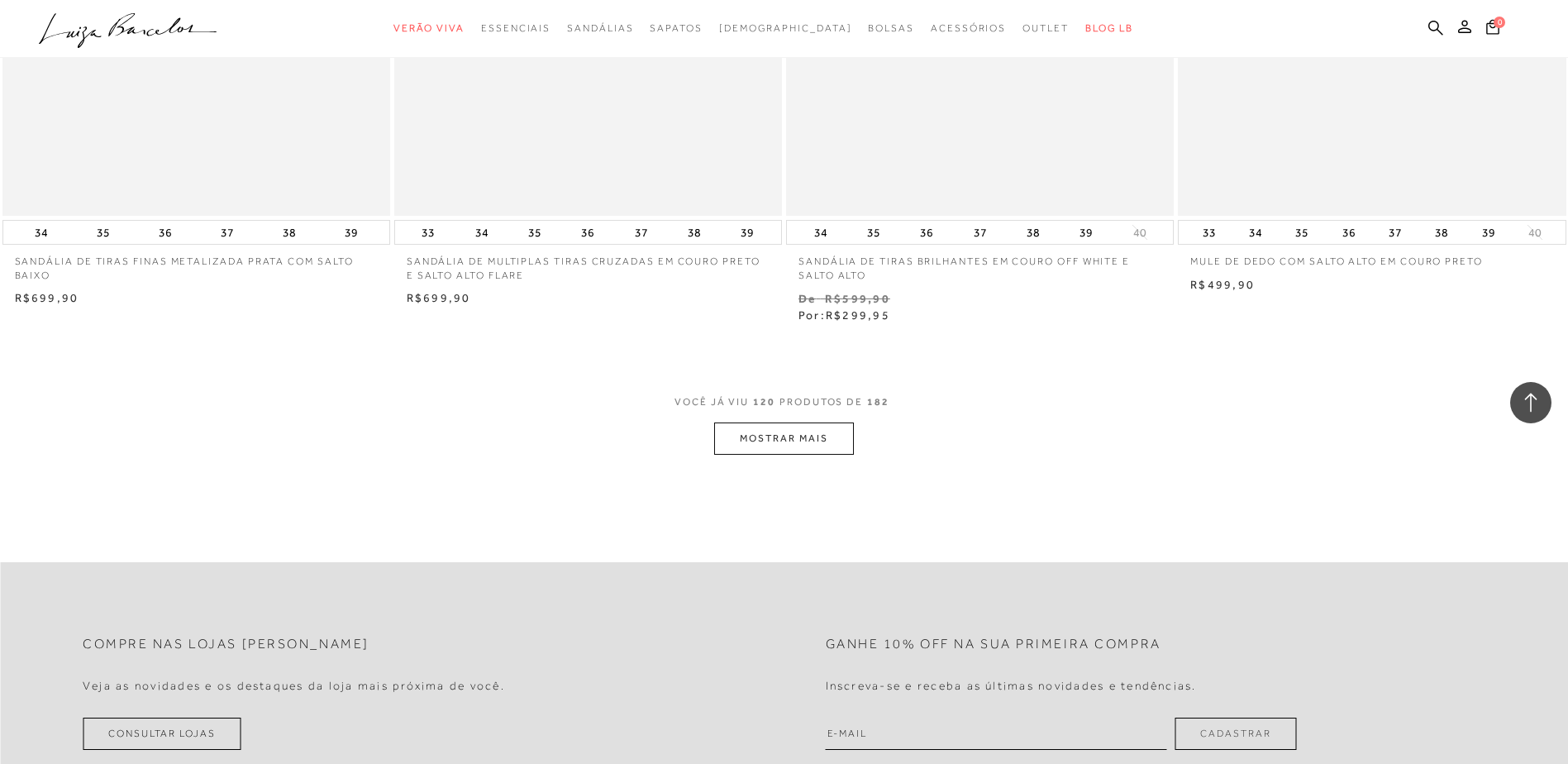
click at [772, 444] on button "MOSTRAR MAIS" at bounding box center [784, 439] width 139 height 32
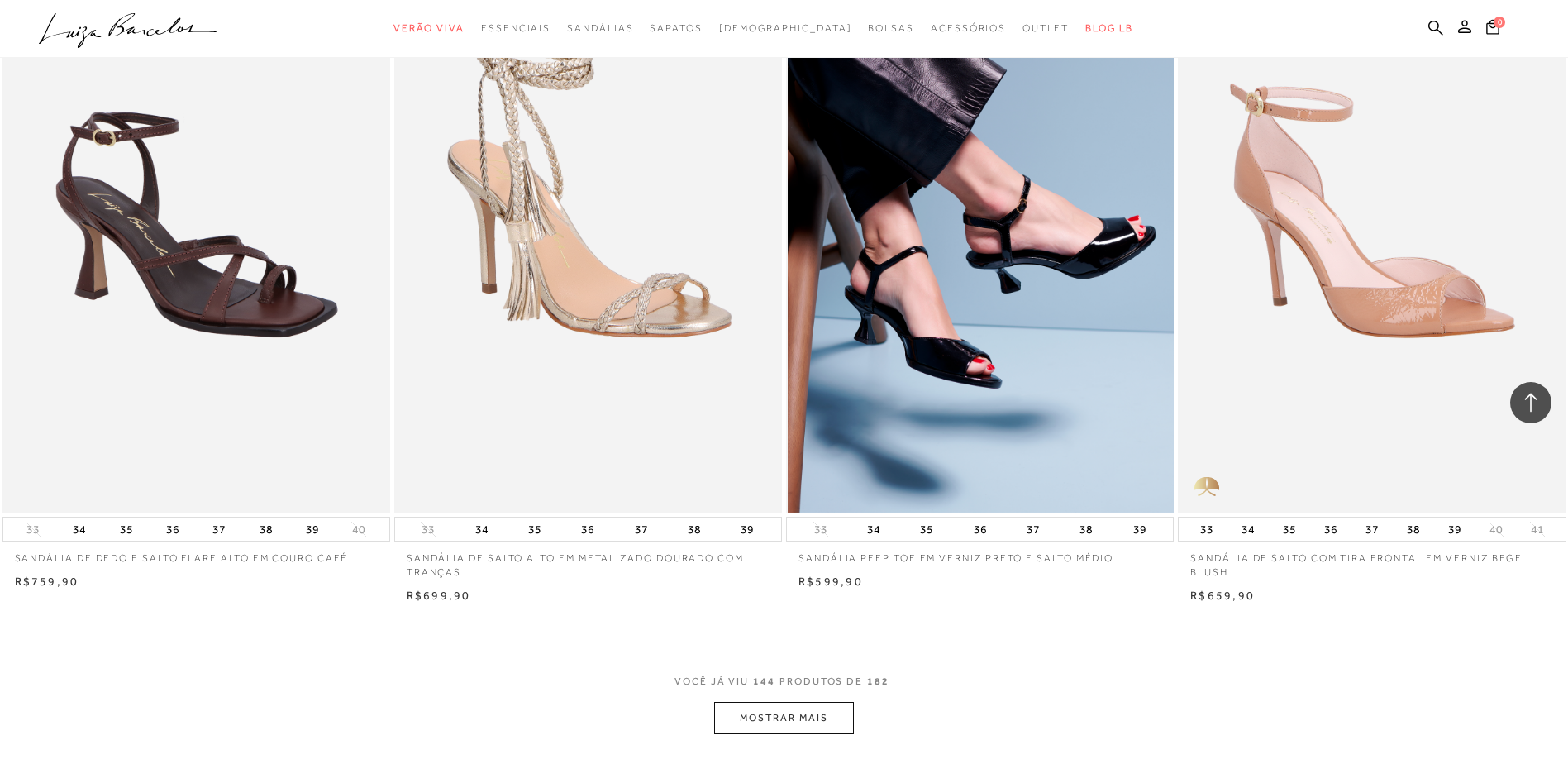
scroll to position [24559, 0]
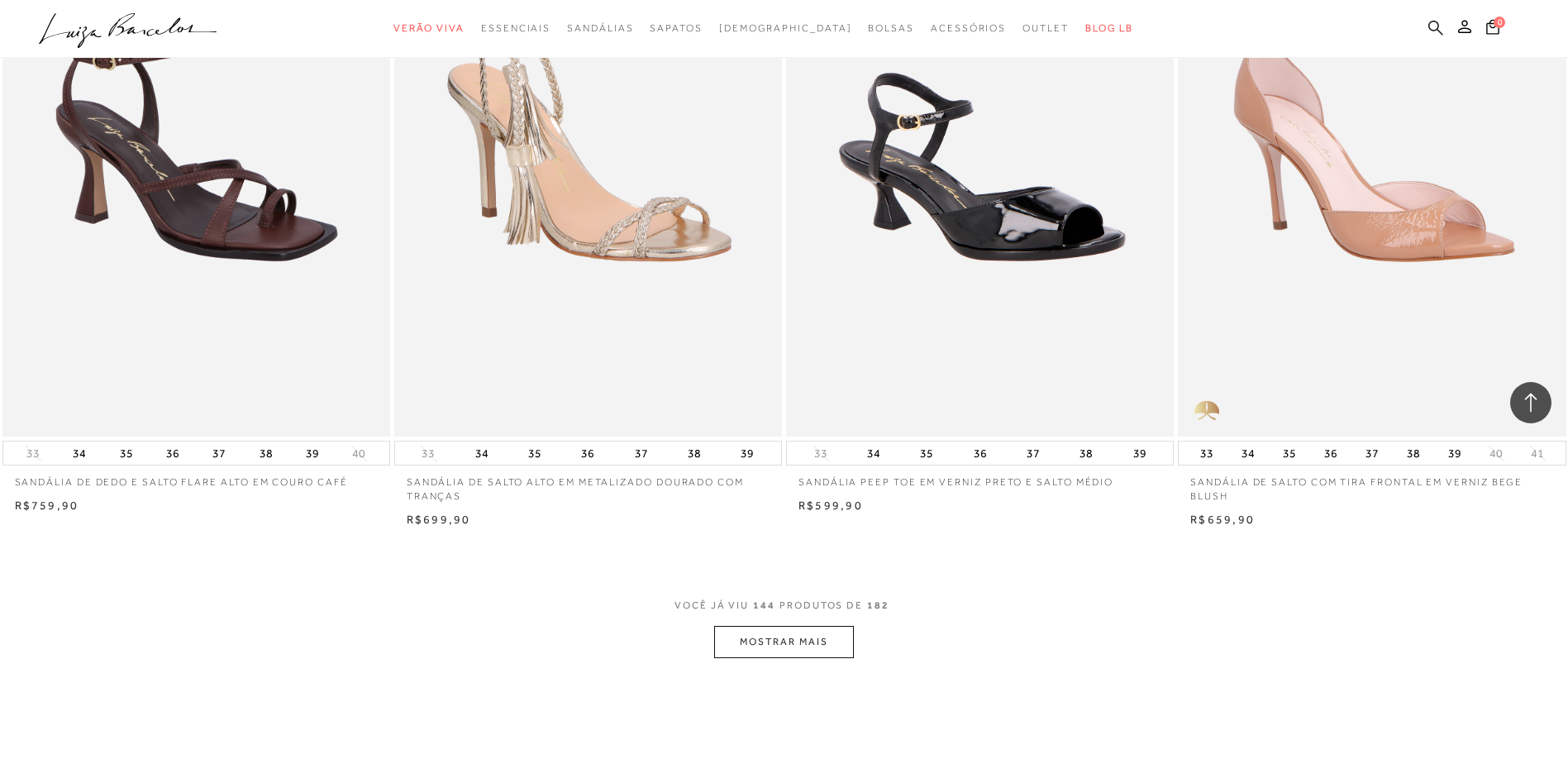
click at [1432, 24] on icon at bounding box center [1436, 28] width 15 height 16
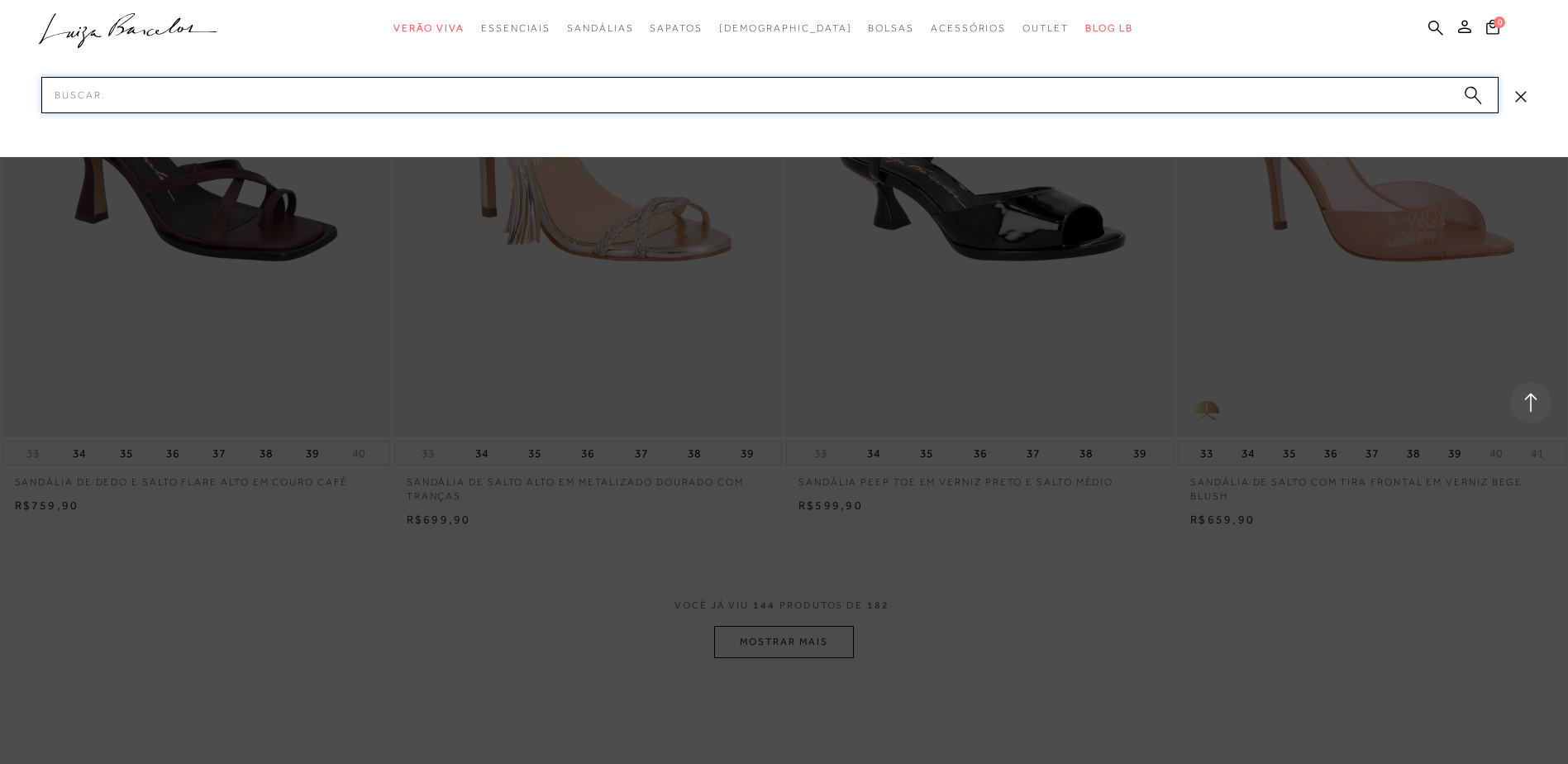
click at [1429, 93] on input "Pesquisar" at bounding box center [770, 95] width 1457 height 36
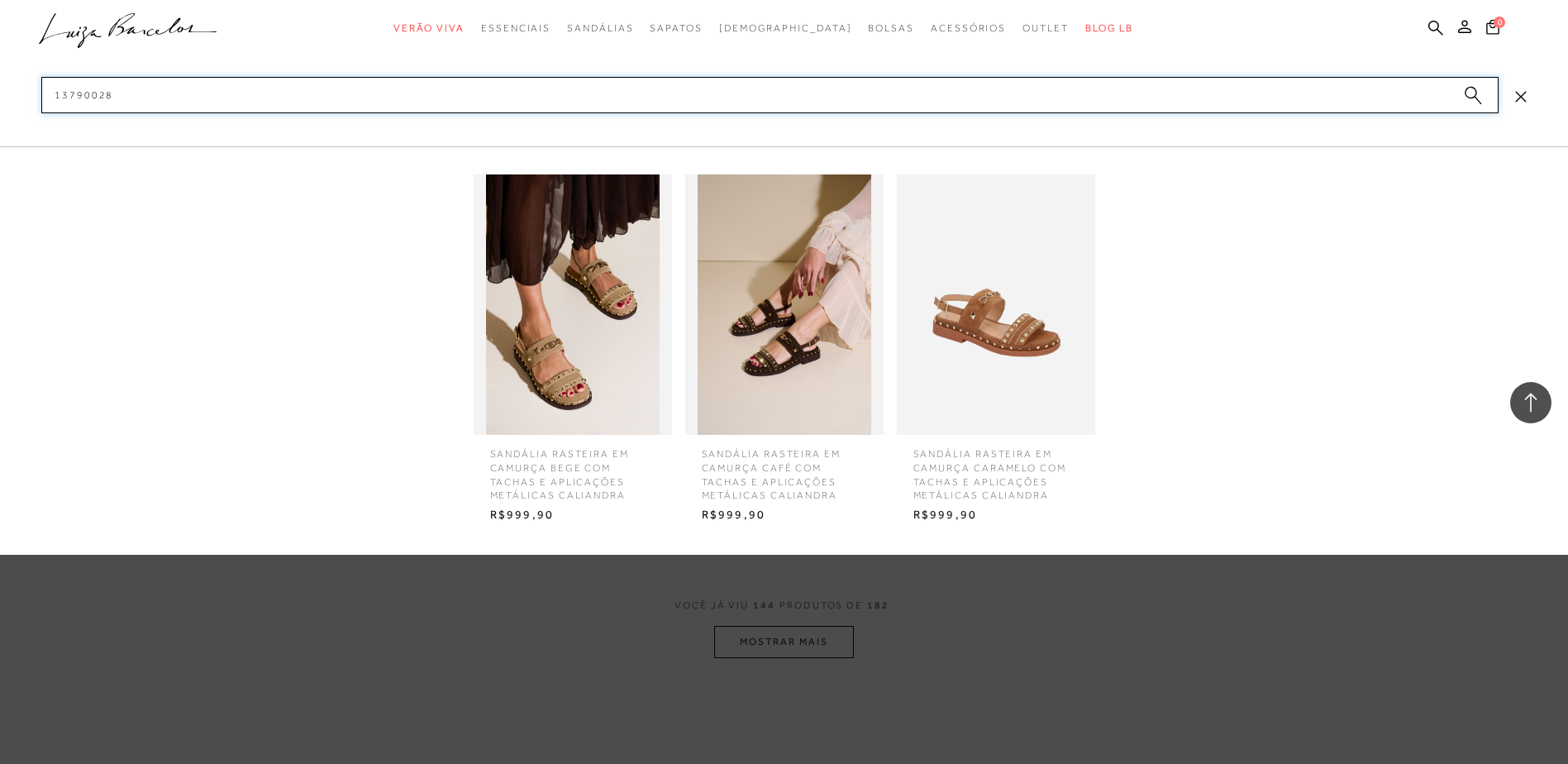
type input "13790028"
click at [532, 330] on img at bounding box center [573, 304] width 199 height 261
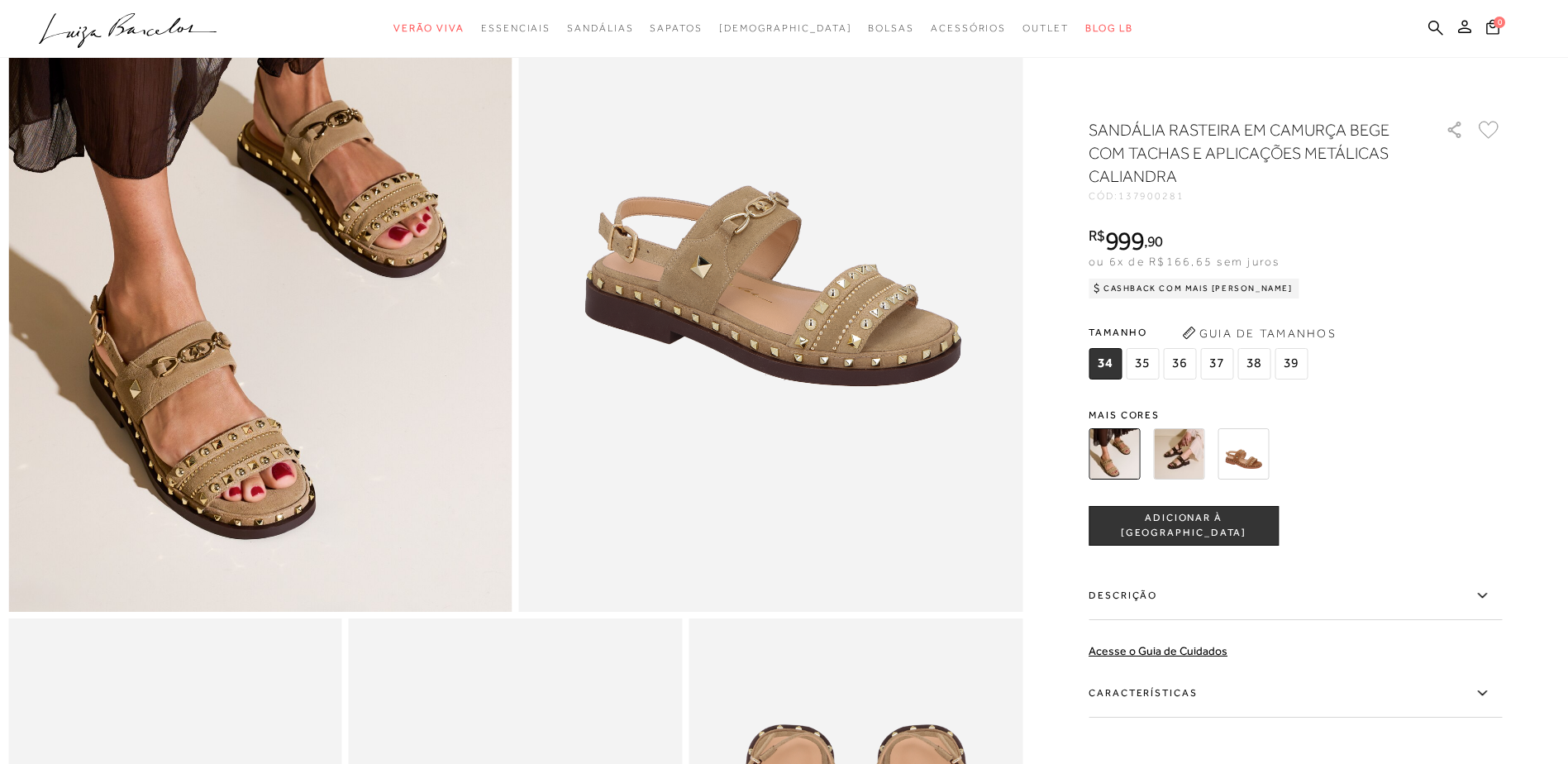
scroll to position [413, 0]
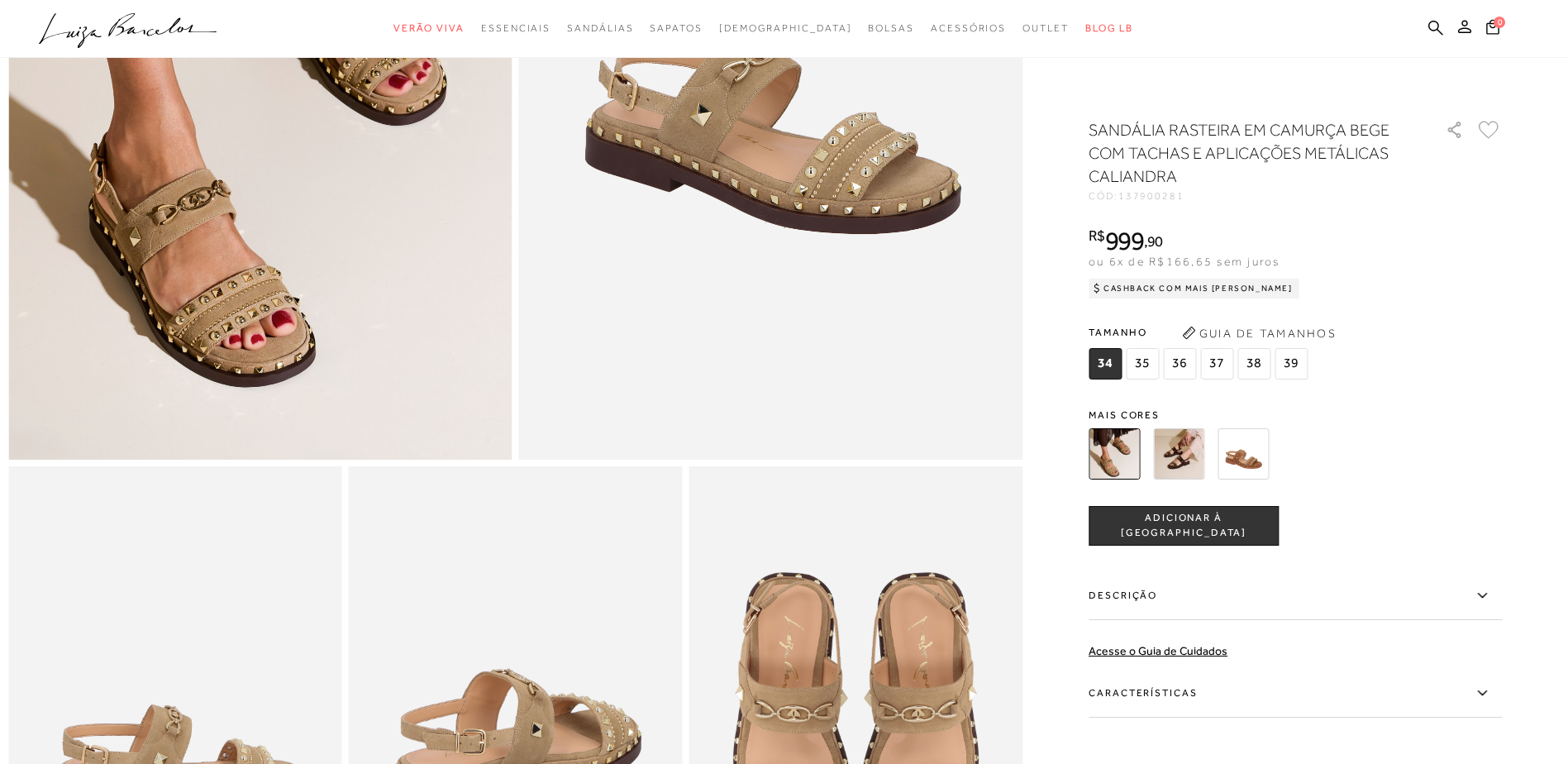
click at [1137, 689] on label "Características" at bounding box center [1295, 694] width 413 height 48
click at [0, 0] on input "Características" at bounding box center [0, 0] width 0 height 0
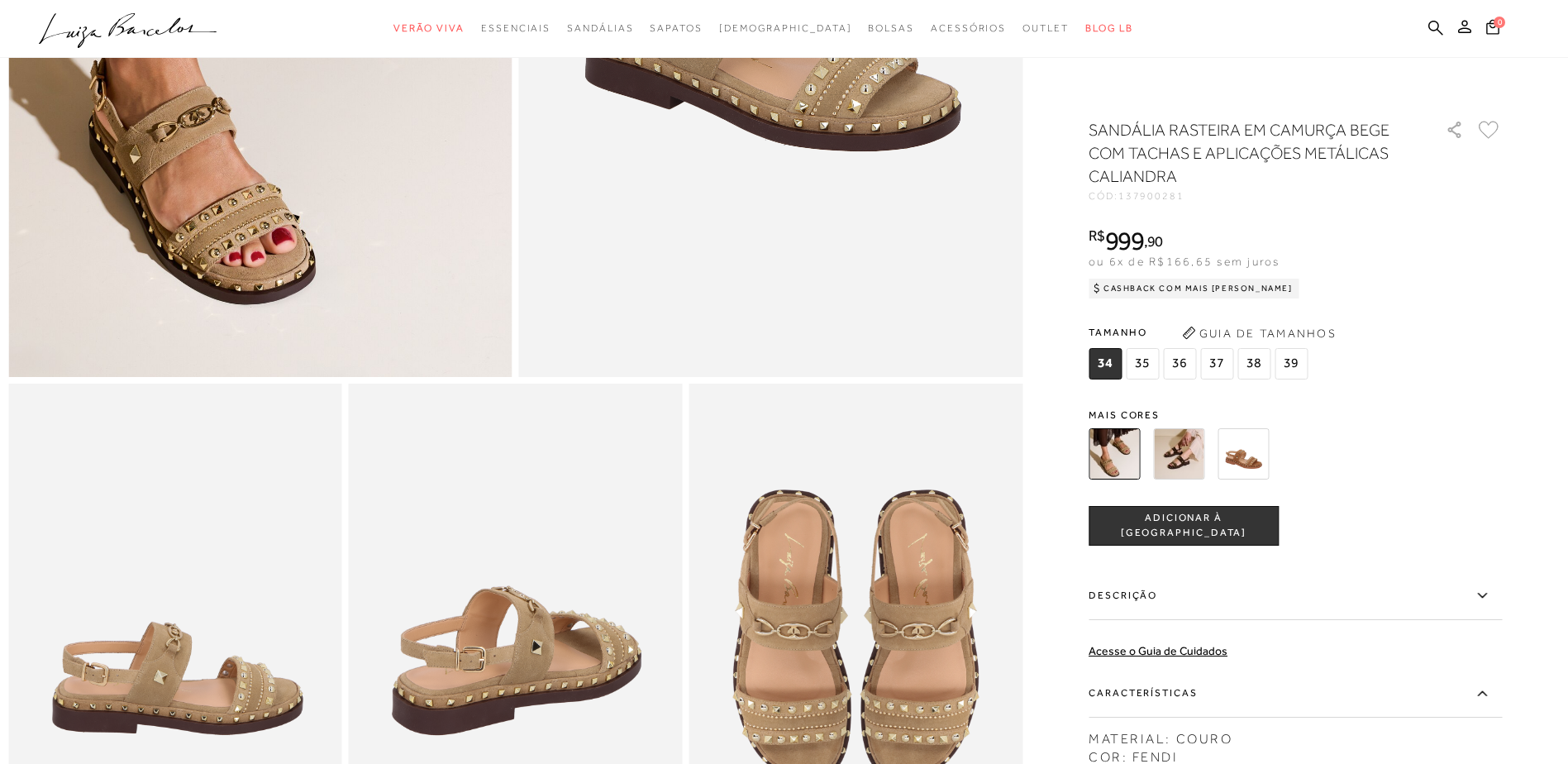
click at [1152, 599] on label "Descrição" at bounding box center [1295, 595] width 413 height 48
click at [0, 0] on input "Descrição" at bounding box center [0, 0] width 0 height 0
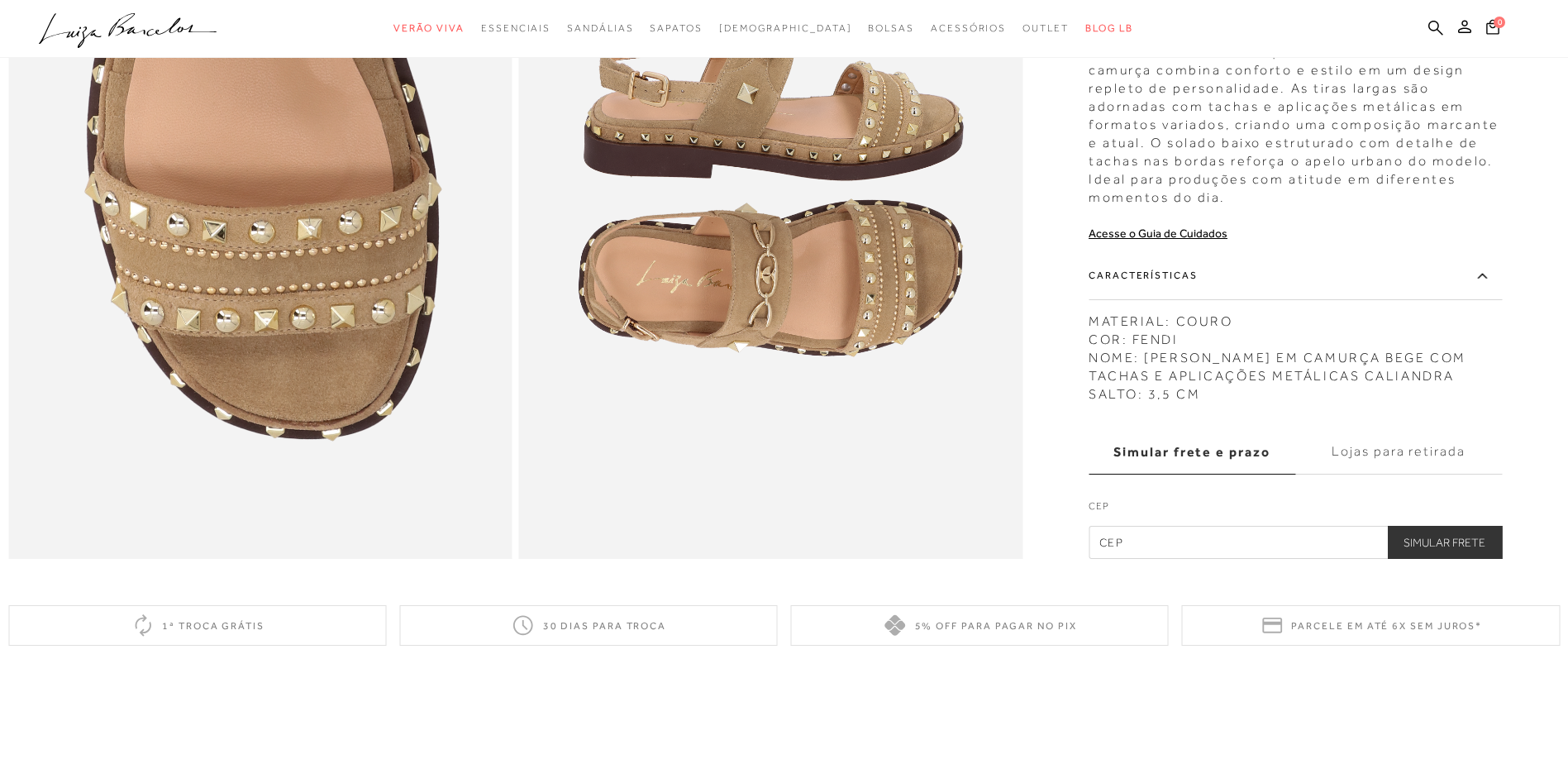
scroll to position [1459, 0]
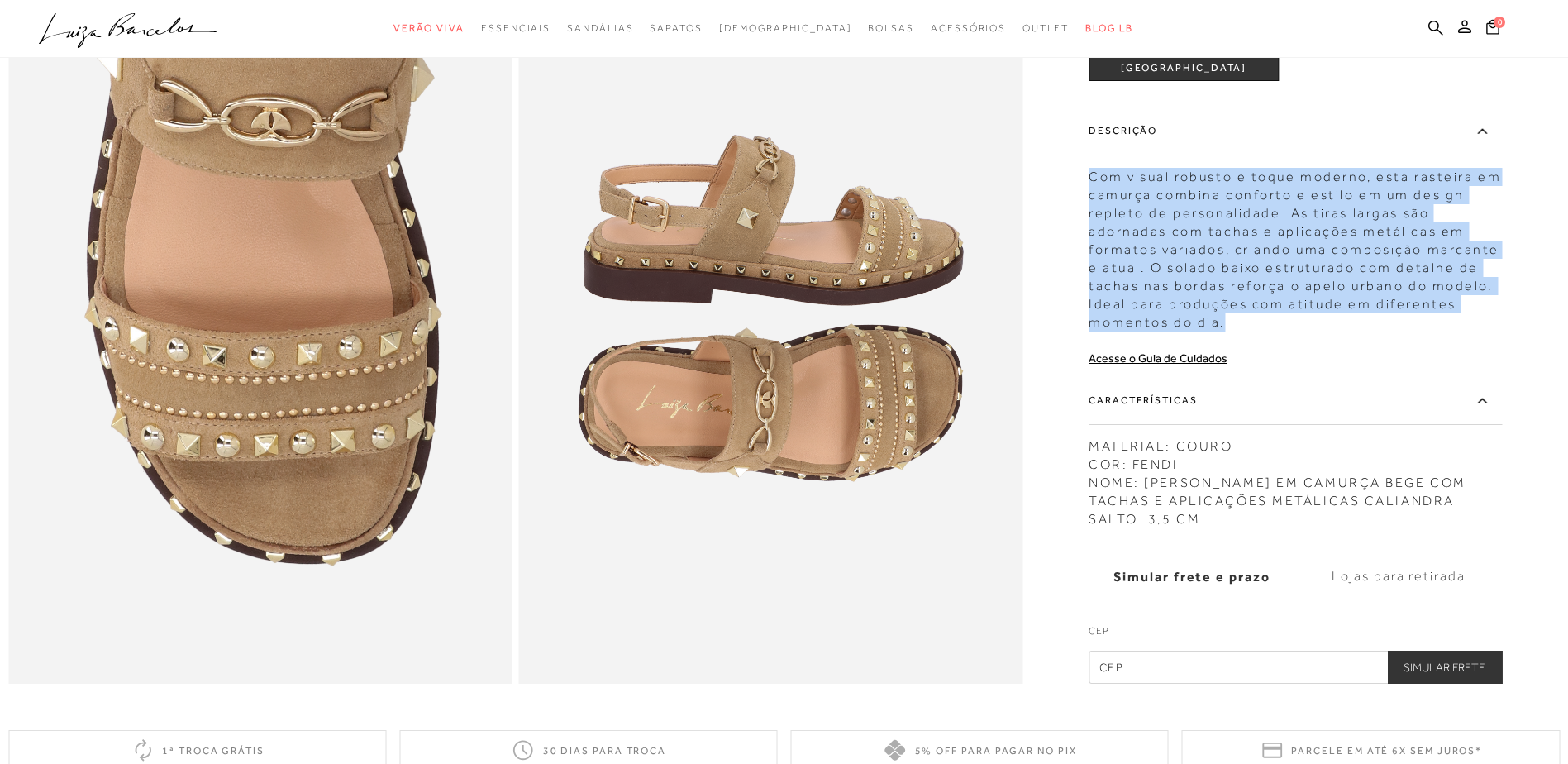
drag, startPoint x: 1096, startPoint y: 201, endPoint x: 1258, endPoint y: 347, distance: 218.1
click at [1258, 331] on div "Com visual robusto e toque moderno, esta rasteira em camurça combina conforto e…" at bounding box center [1295, 245] width 413 height 172
copy div "Com visual robusto e toque moderno, esta rasteira em camurça combina conforto e…"
